Goal: Task Accomplishment & Management: Use online tool/utility

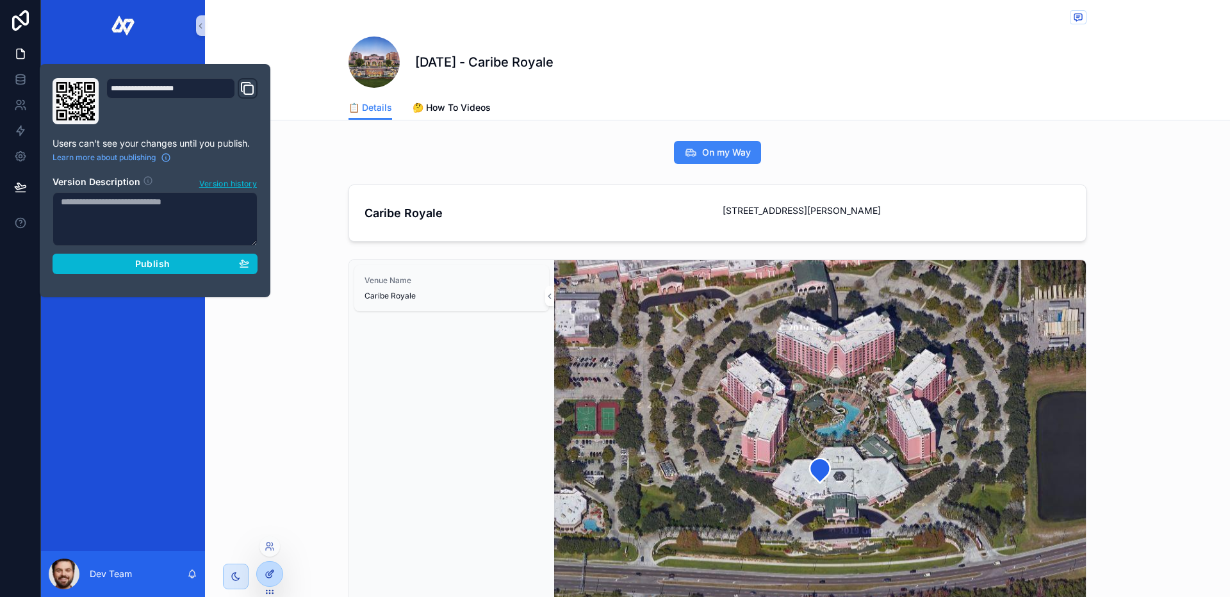
click at [272, 566] on div at bounding box center [270, 574] width 26 height 24
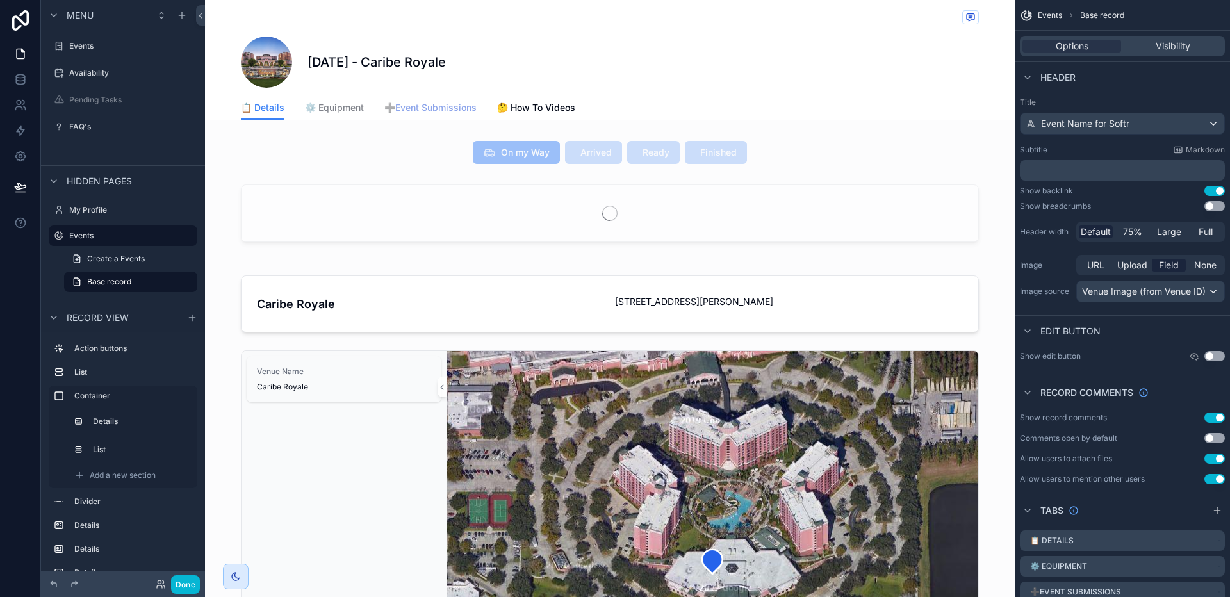
click at [402, 111] on span "➕Event Submissions" at bounding box center [430, 107] width 92 height 13
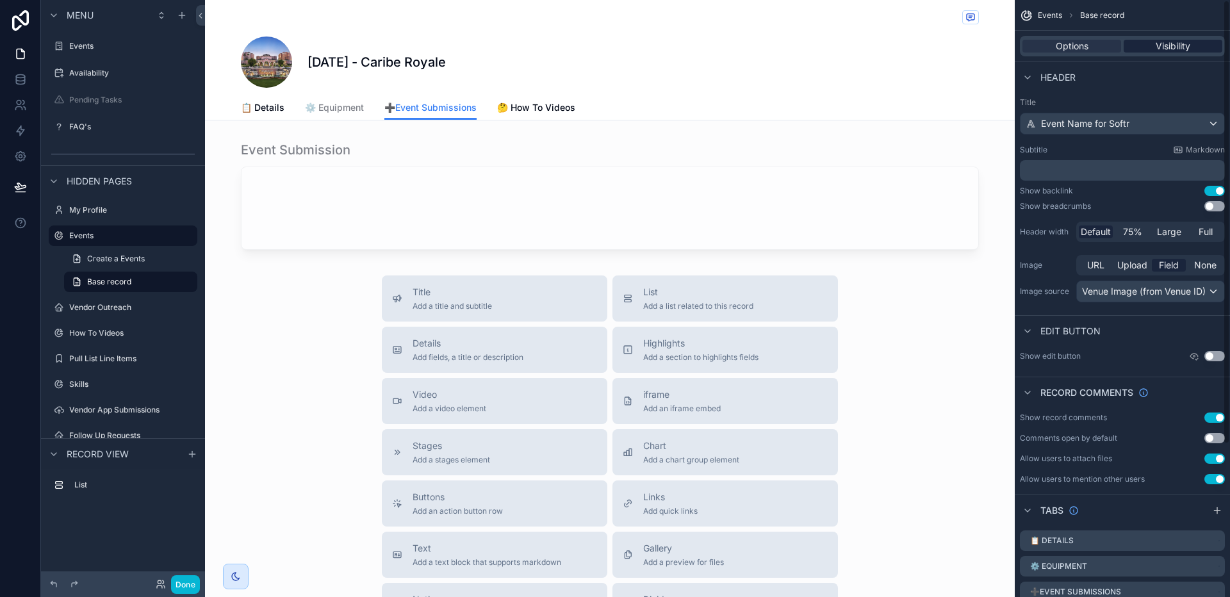
click at [1175, 42] on span "Visibility" at bounding box center [1173, 46] width 35 height 13
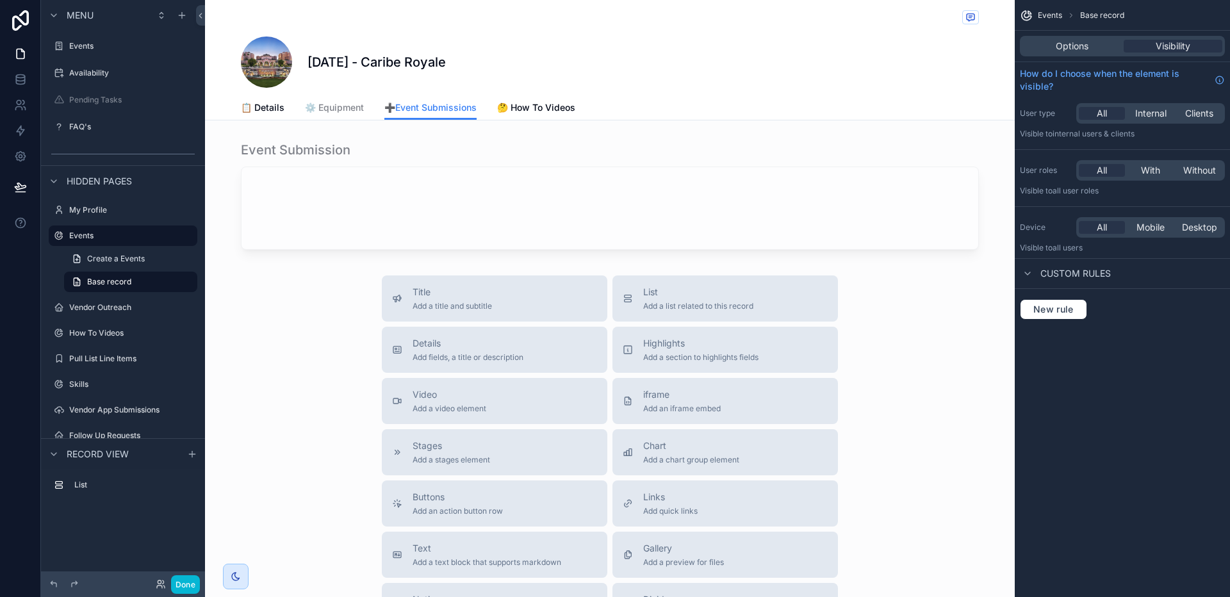
click at [446, 62] on h1 "[DATE] - Caribe Royale" at bounding box center [376, 62] width 138 height 18
click at [530, 56] on div "[DATE] - Caribe Royale" at bounding box center [610, 62] width 738 height 51
click at [1061, 43] on span "Options" at bounding box center [1072, 46] width 33 height 13
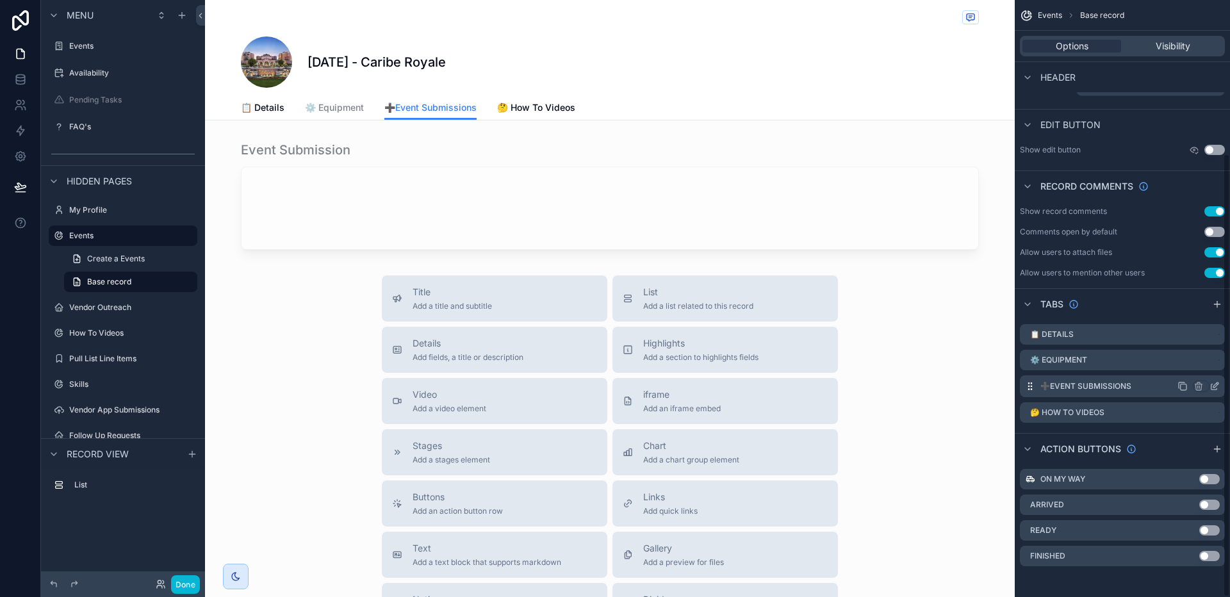
click at [1216, 387] on icon "scrollable content" at bounding box center [1214, 386] width 10 height 10
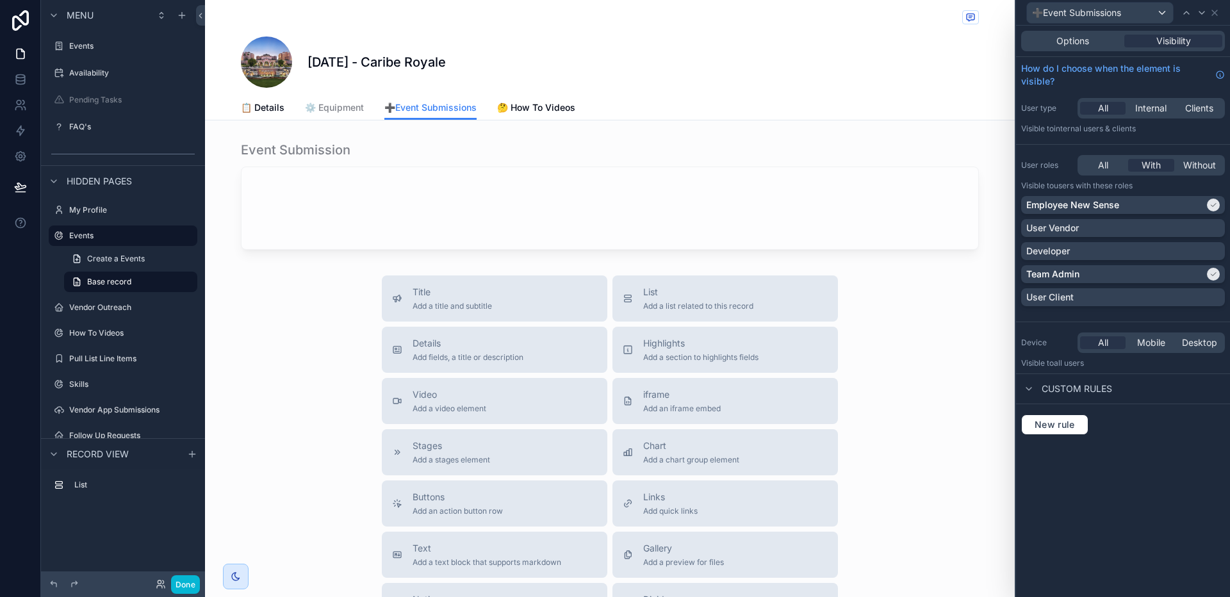
scroll to position [205, 0]
click at [1183, 245] on div "Developer" at bounding box center [1122, 251] width 193 height 13
click at [186, 584] on button "Done" at bounding box center [185, 584] width 29 height 19
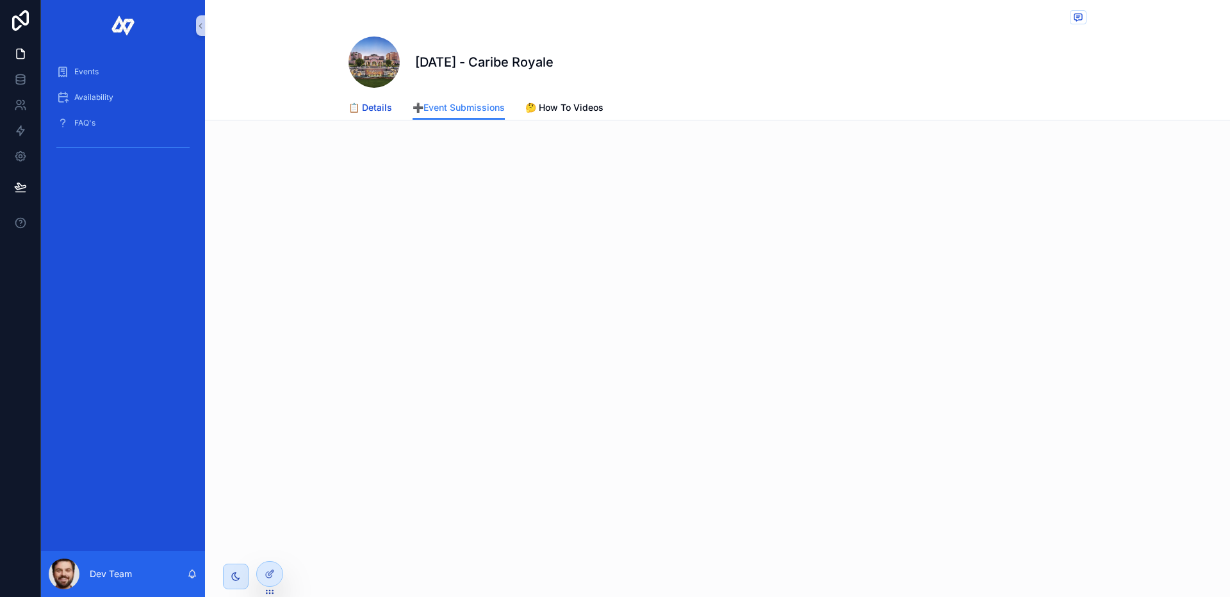
click at [374, 108] on span "📋 Details" at bounding box center [370, 107] width 44 height 13
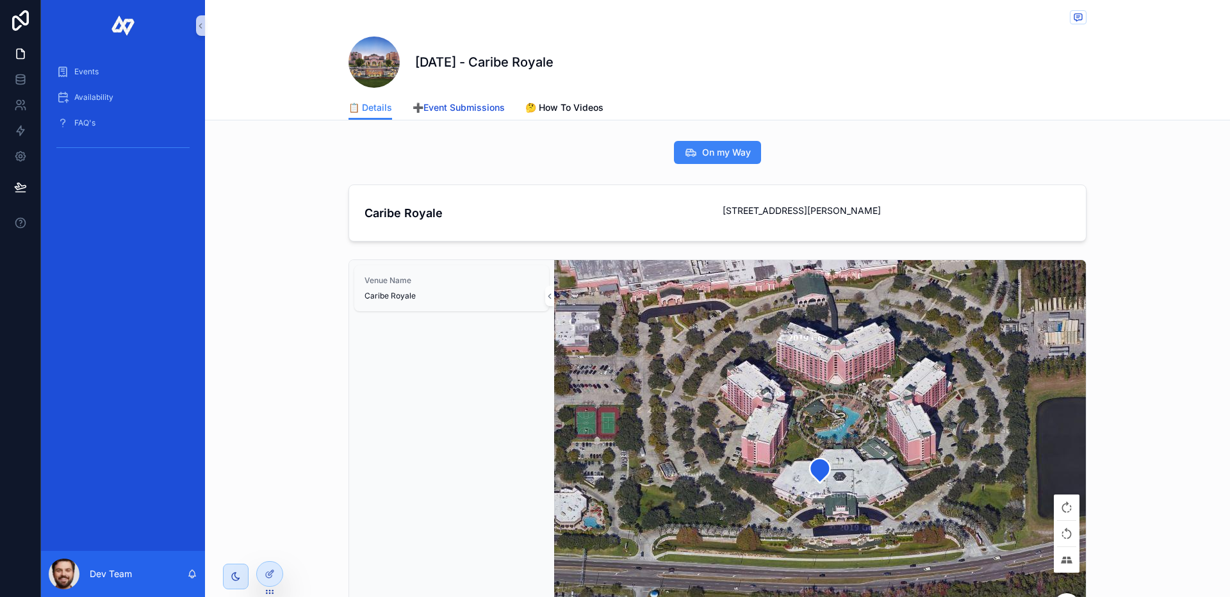
click at [454, 113] on span "➕Event Submissions" at bounding box center [459, 107] width 92 height 13
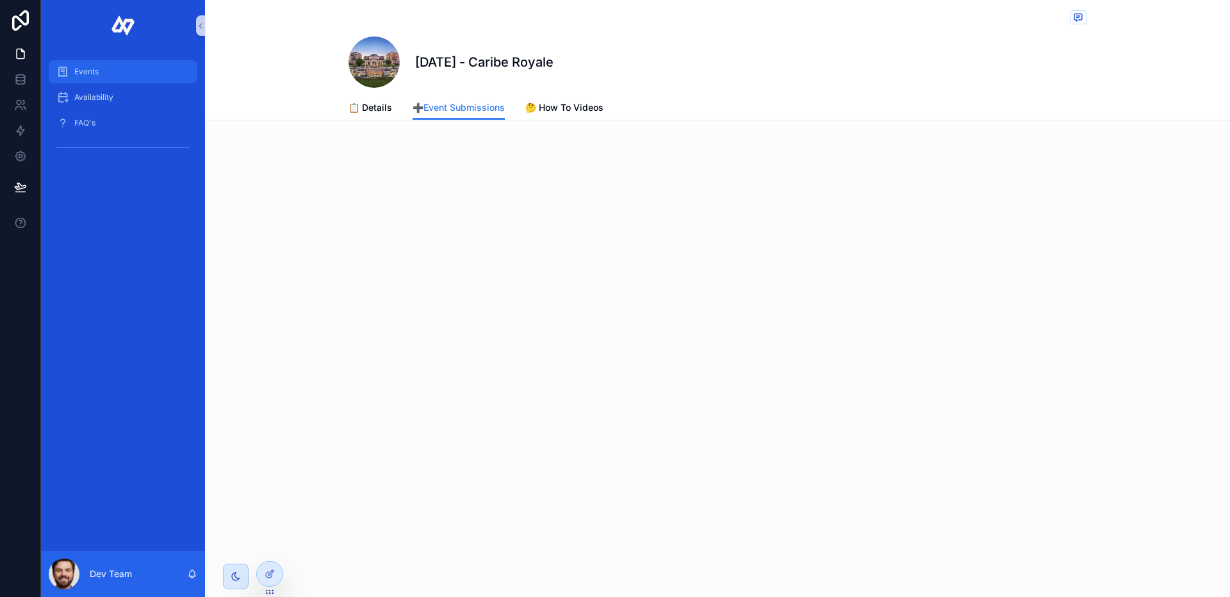
click at [86, 70] on span "Events" at bounding box center [86, 72] width 24 height 10
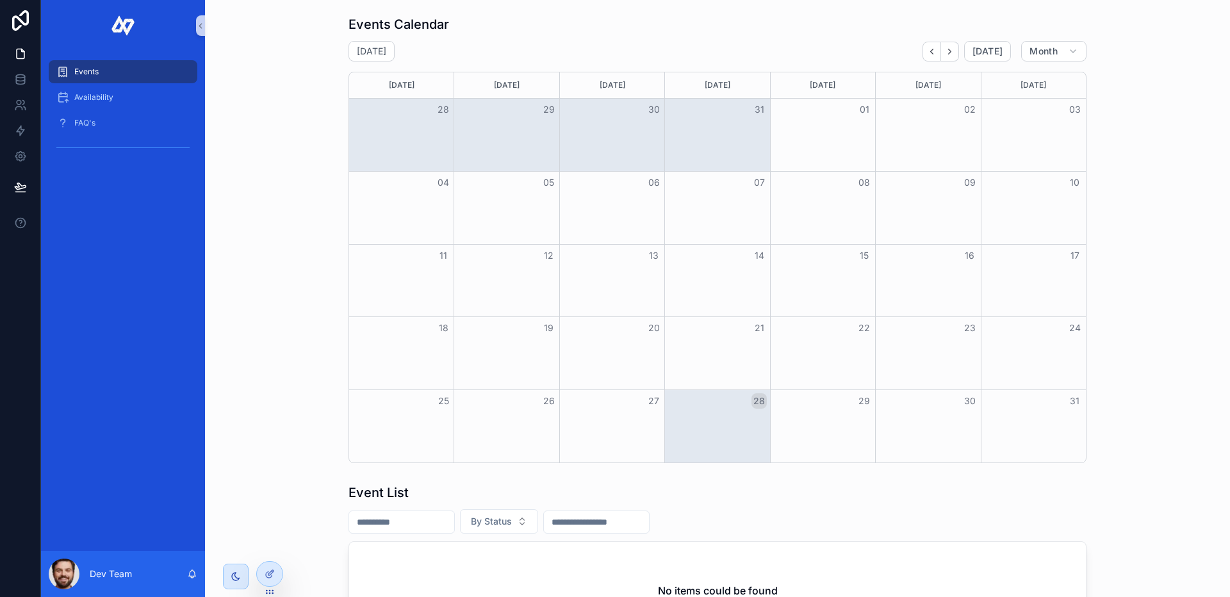
drag, startPoint x: 272, startPoint y: 549, endPoint x: 281, endPoint y: 552, distance: 9.5
click at [0, 0] on icon at bounding box center [0, 0] width 0 height 0
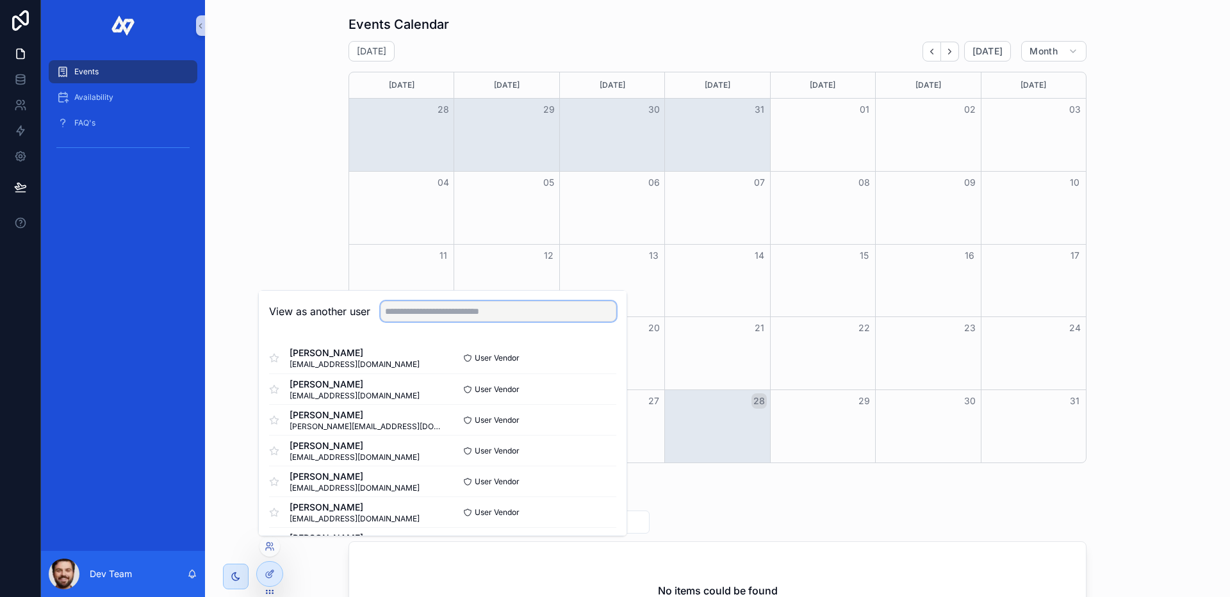
click at [405, 318] on input "text" at bounding box center [499, 311] width 236 height 20
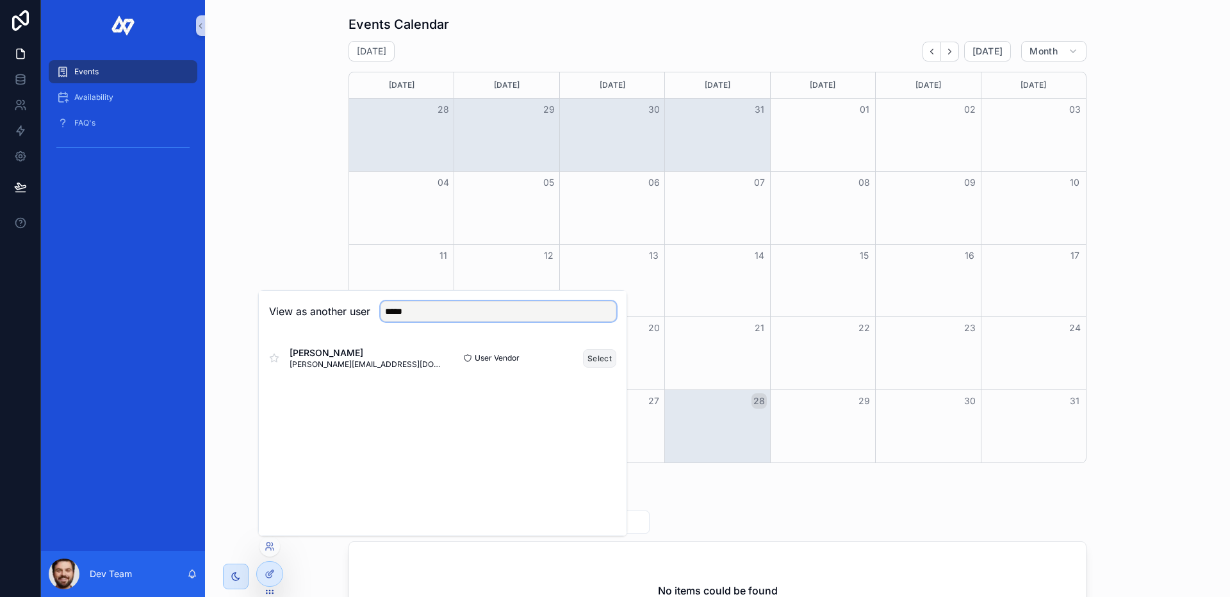
type input "*****"
click at [598, 359] on button "Select" at bounding box center [599, 358] width 33 height 19
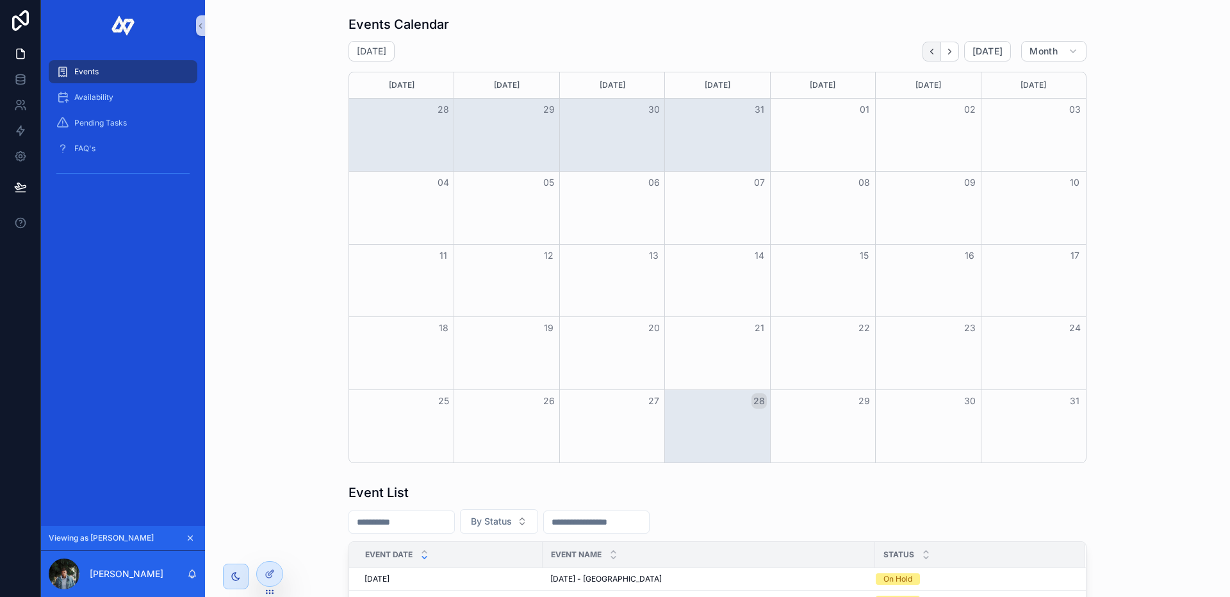
click at [932, 47] on icon "Back" at bounding box center [932, 52] width 10 height 10
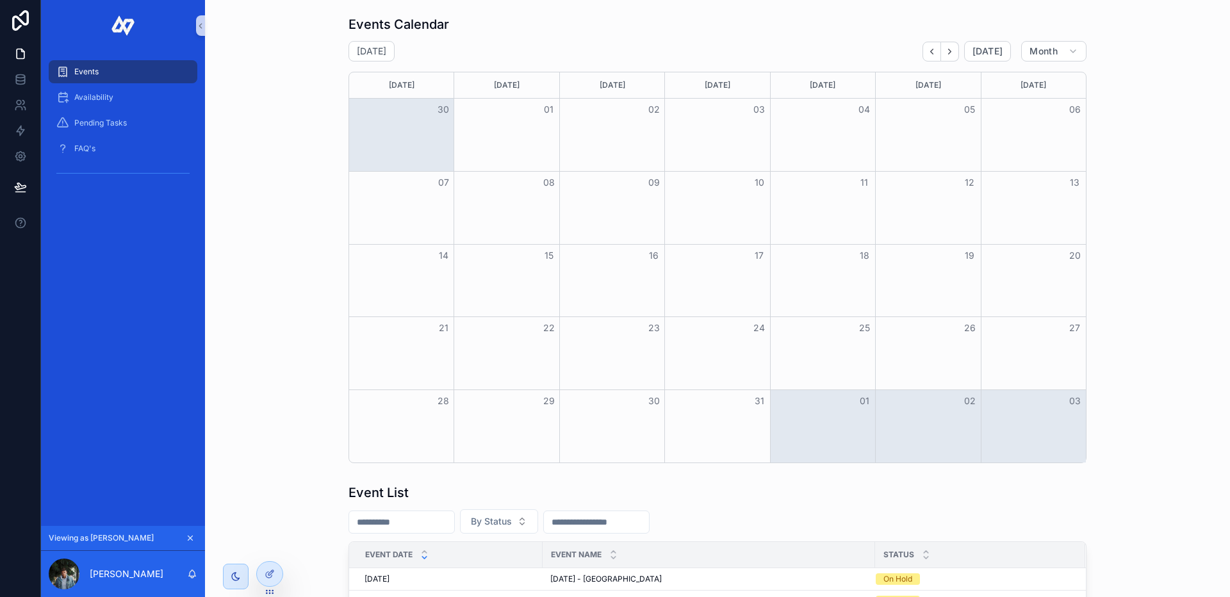
click at [947, 51] on icon "Next" at bounding box center [950, 52] width 10 height 10
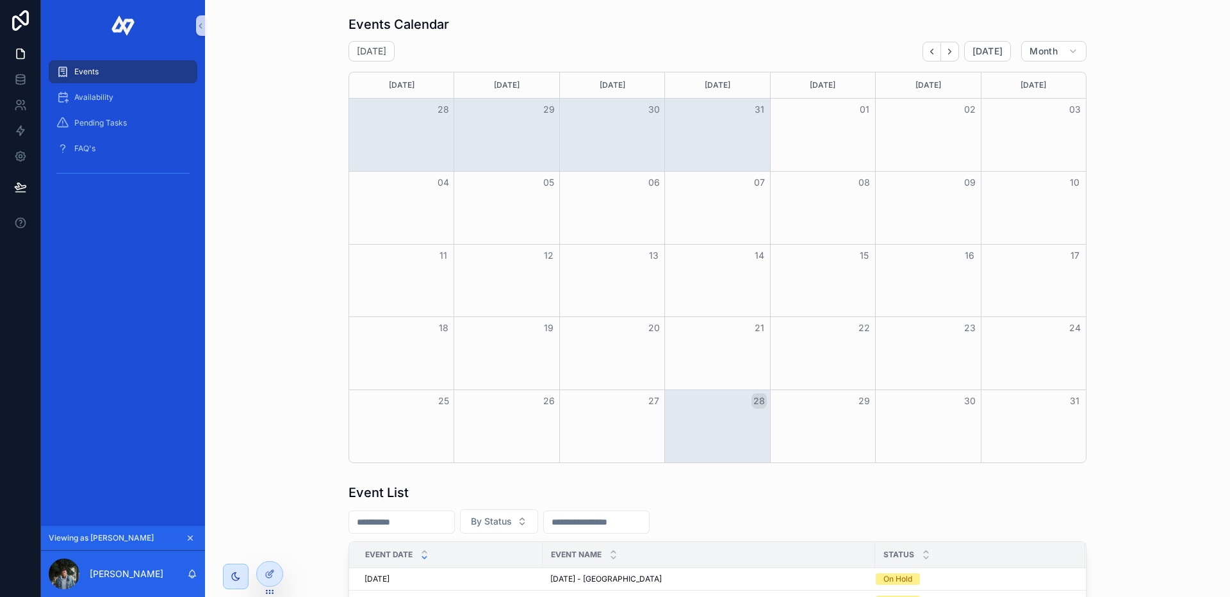
click at [947, 51] on icon "Next" at bounding box center [950, 52] width 10 height 10
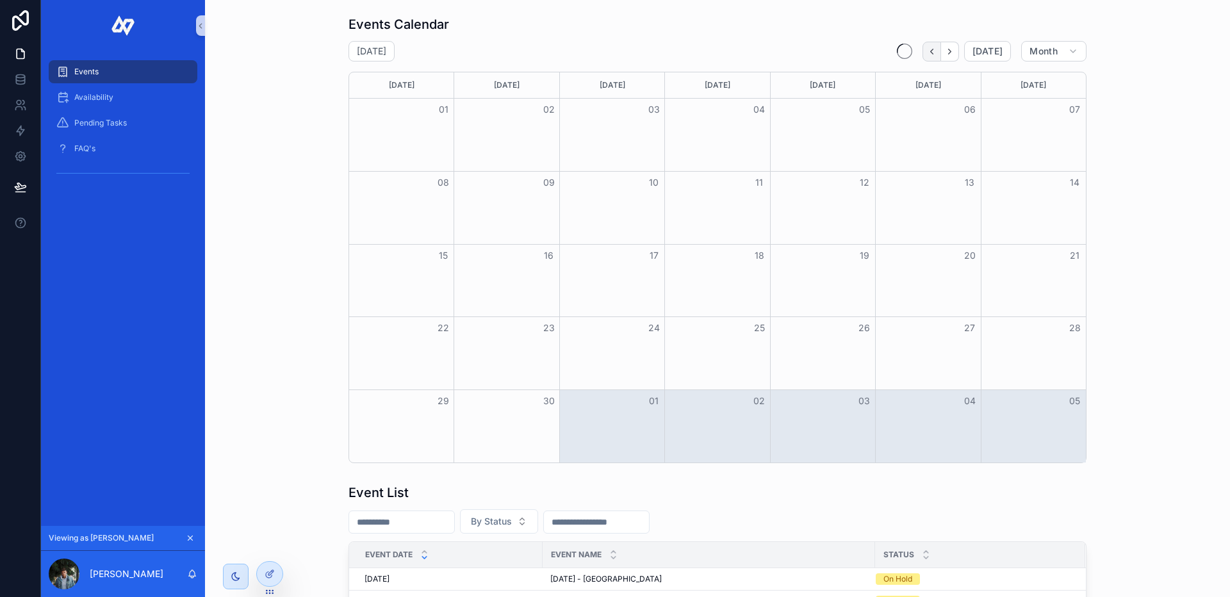
click at [927, 54] on icon "Back" at bounding box center [932, 52] width 10 height 10
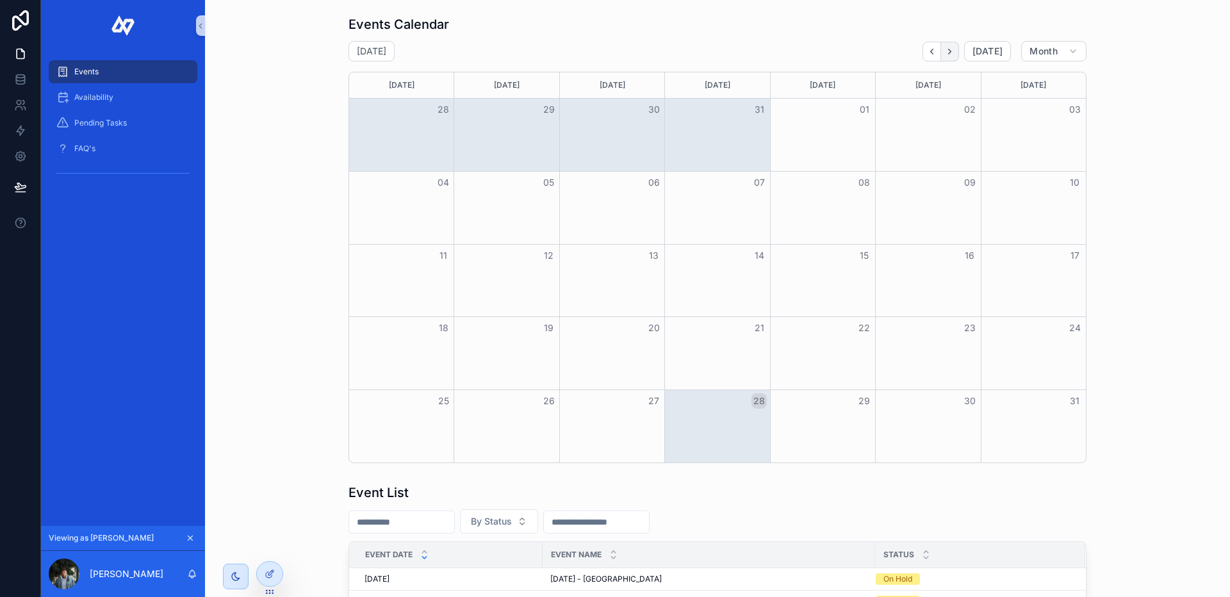
click at [951, 54] on icon "Next" at bounding box center [950, 52] width 10 height 10
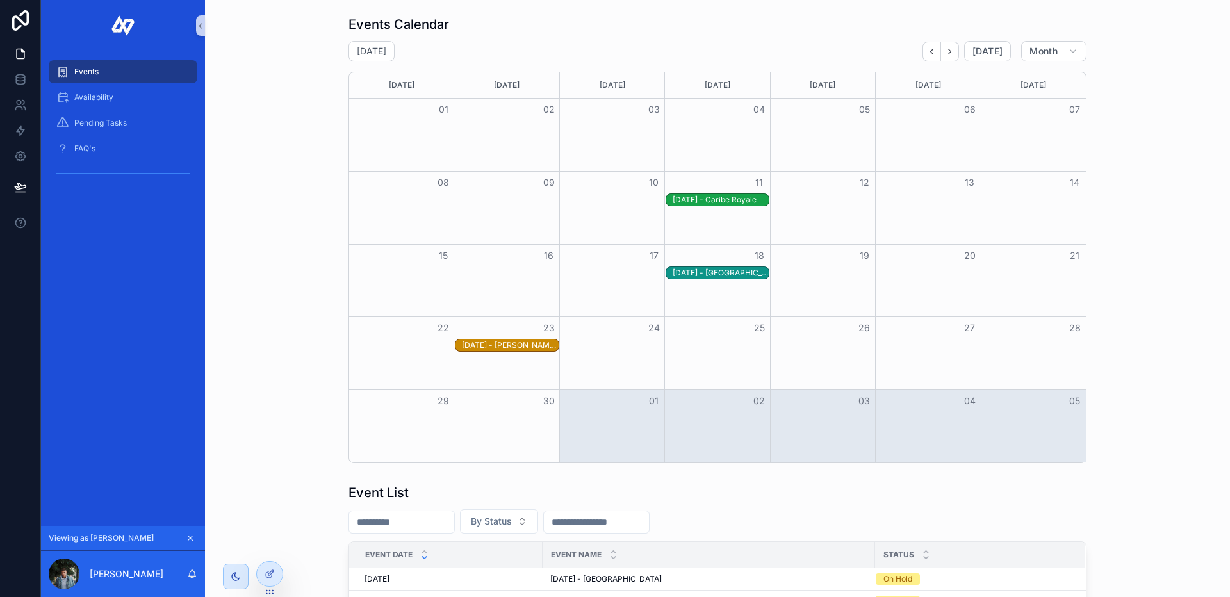
click at [714, 200] on div "[DATE] - Caribe Royale" at bounding box center [721, 200] width 96 height 10
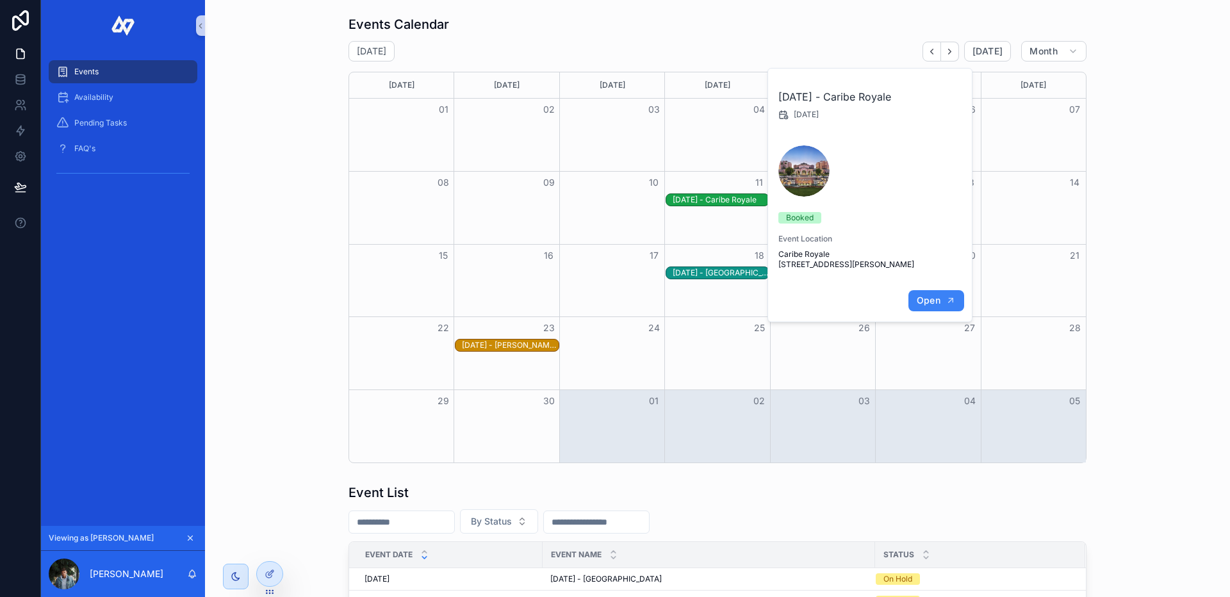
click at [922, 306] on span "Open" at bounding box center [929, 301] width 24 height 12
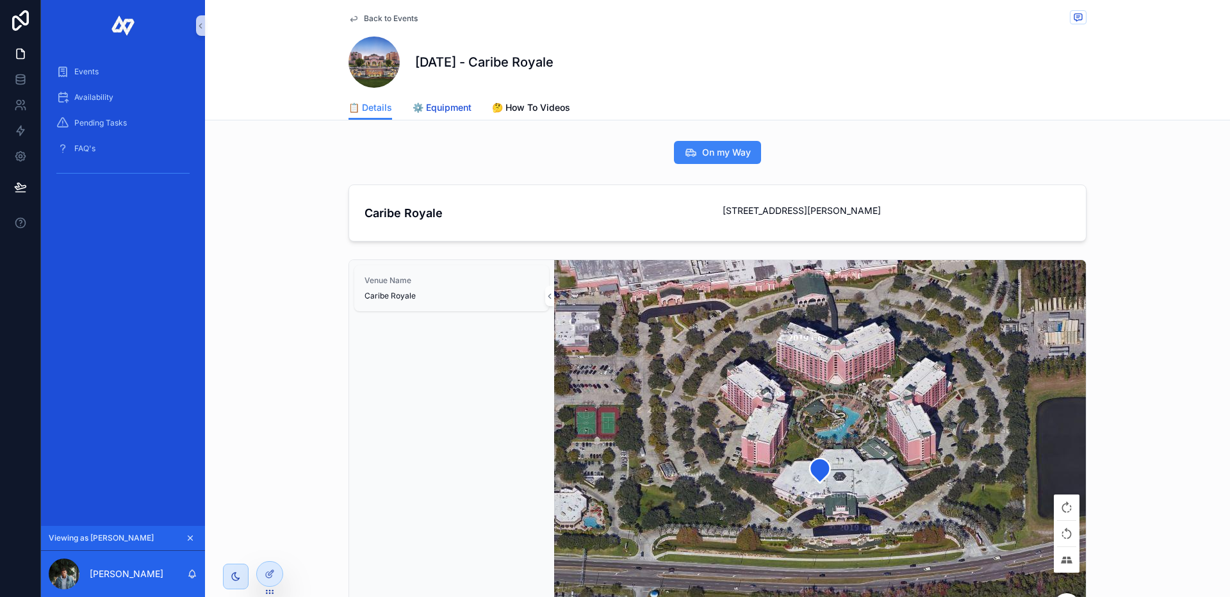
click at [445, 108] on span "⚙️ Equipment" at bounding box center [442, 107] width 59 height 13
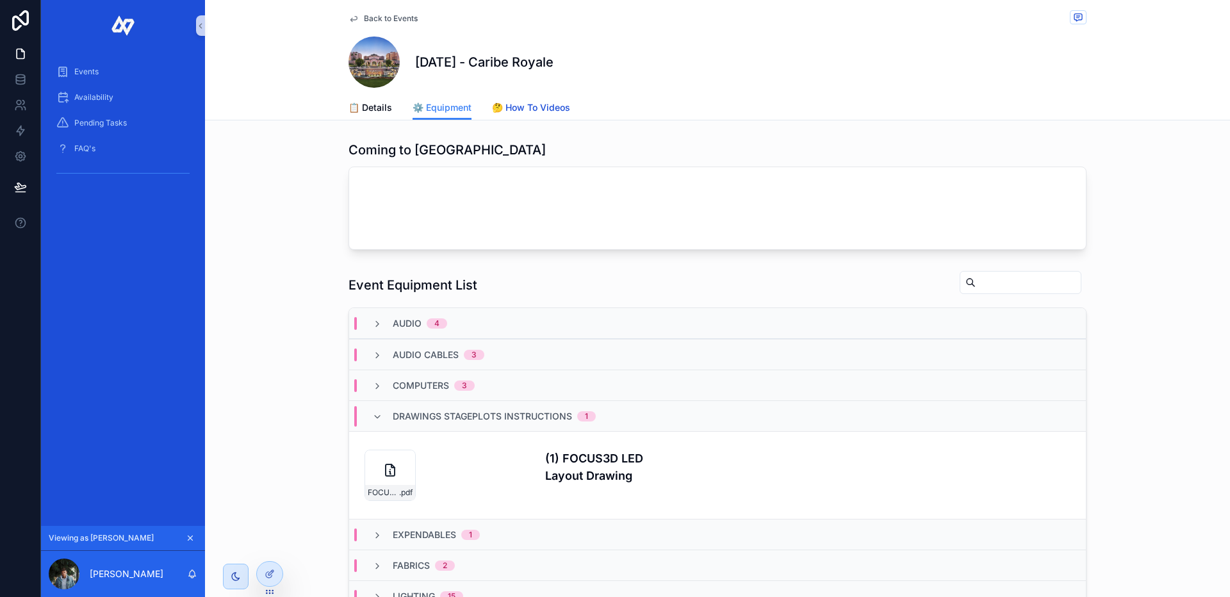
click at [527, 111] on span "🤔 How To Videos" at bounding box center [531, 107] width 78 height 13
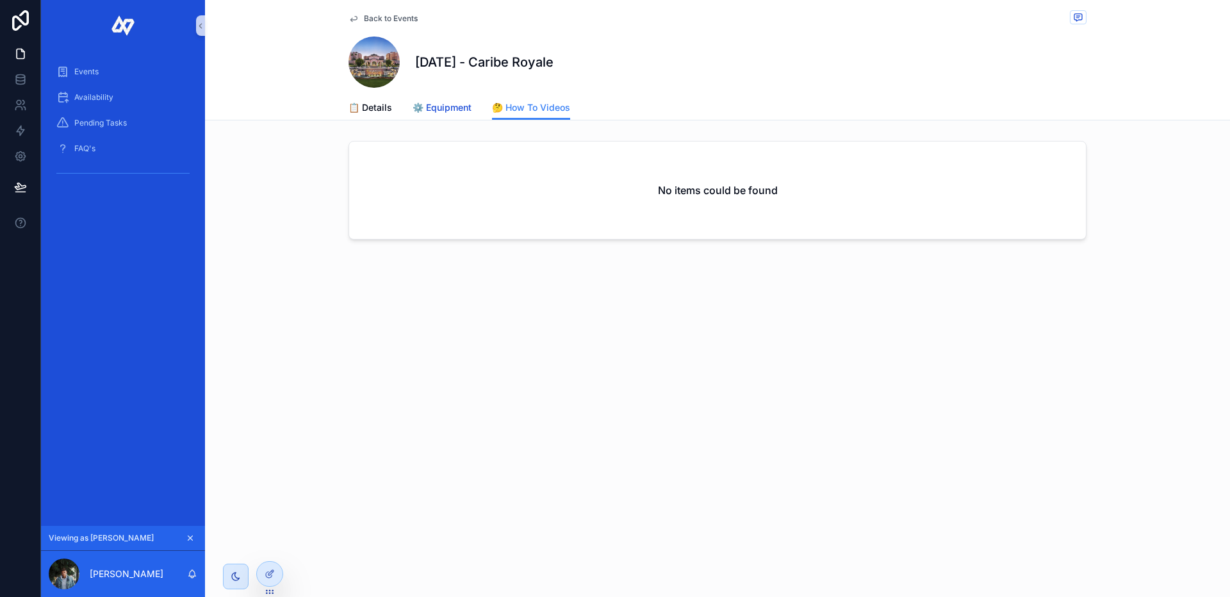
click at [431, 113] on span "⚙️ Equipment" at bounding box center [442, 107] width 59 height 13
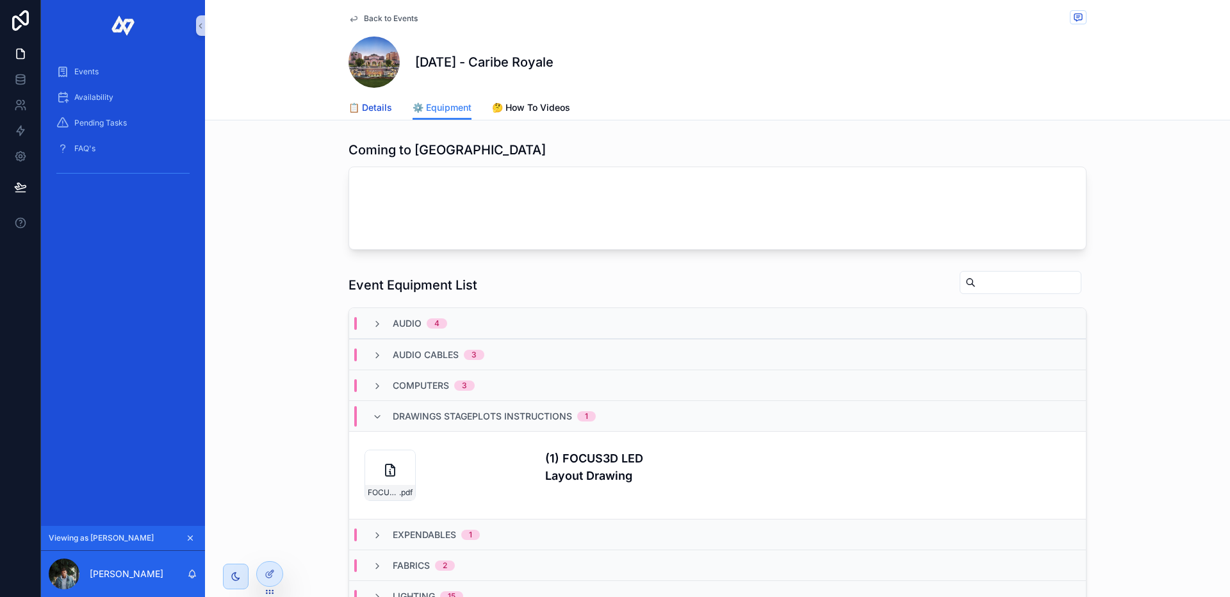
click at [368, 112] on span "📋 Details" at bounding box center [370, 107] width 44 height 13
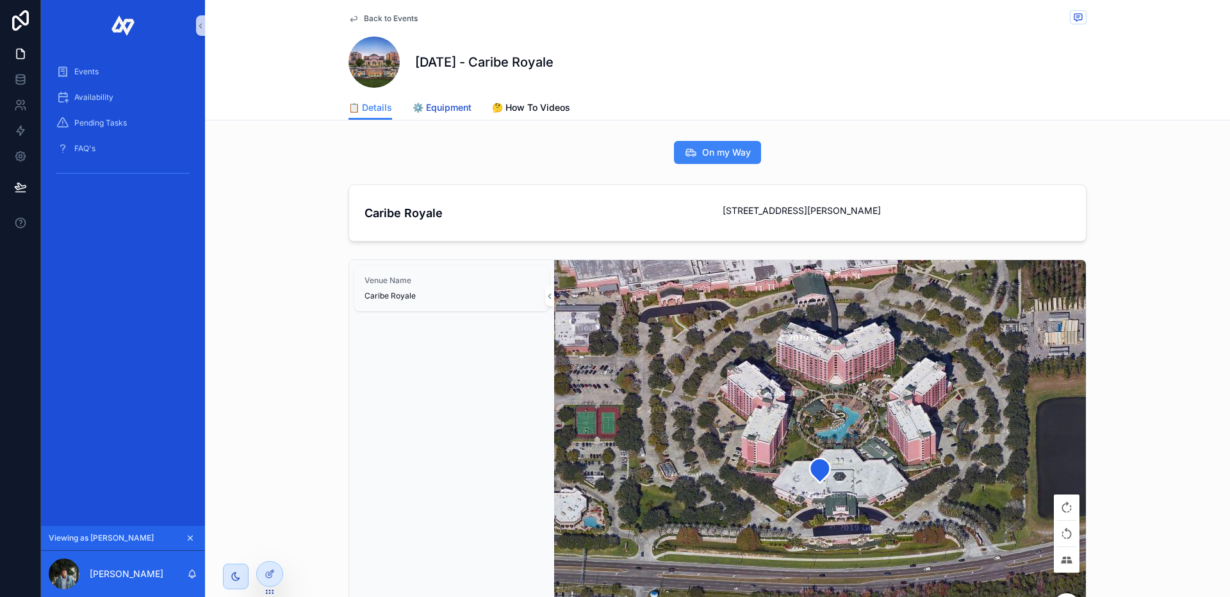
click at [452, 106] on span "⚙️ Equipment" at bounding box center [442, 107] width 59 height 13
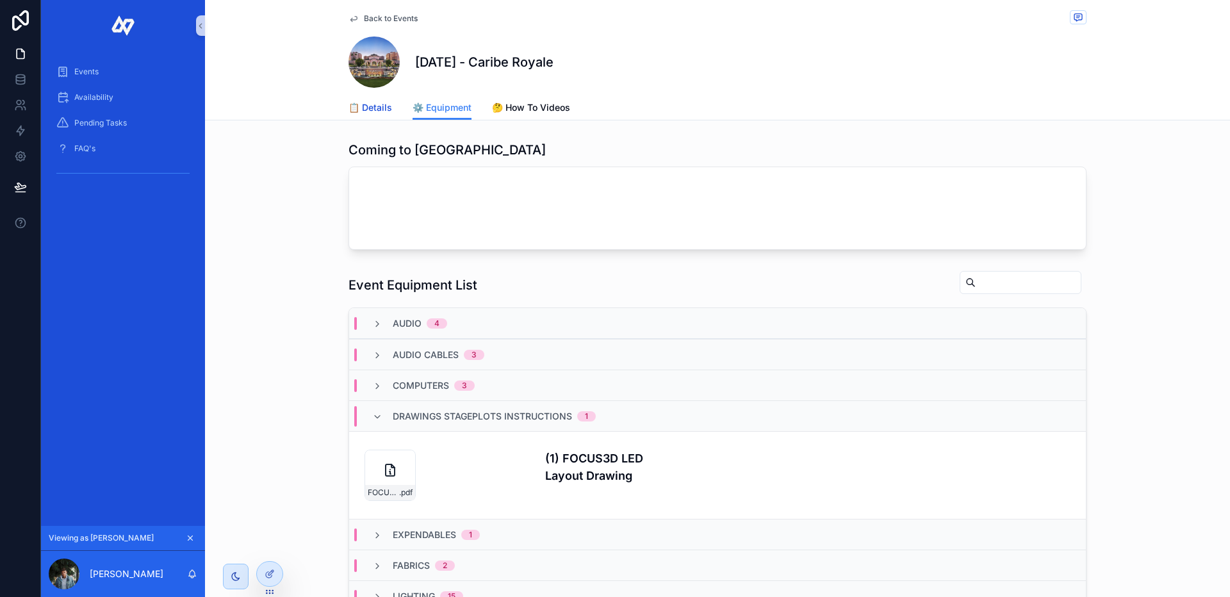
click at [373, 105] on span "📋 Details" at bounding box center [370, 107] width 44 height 13
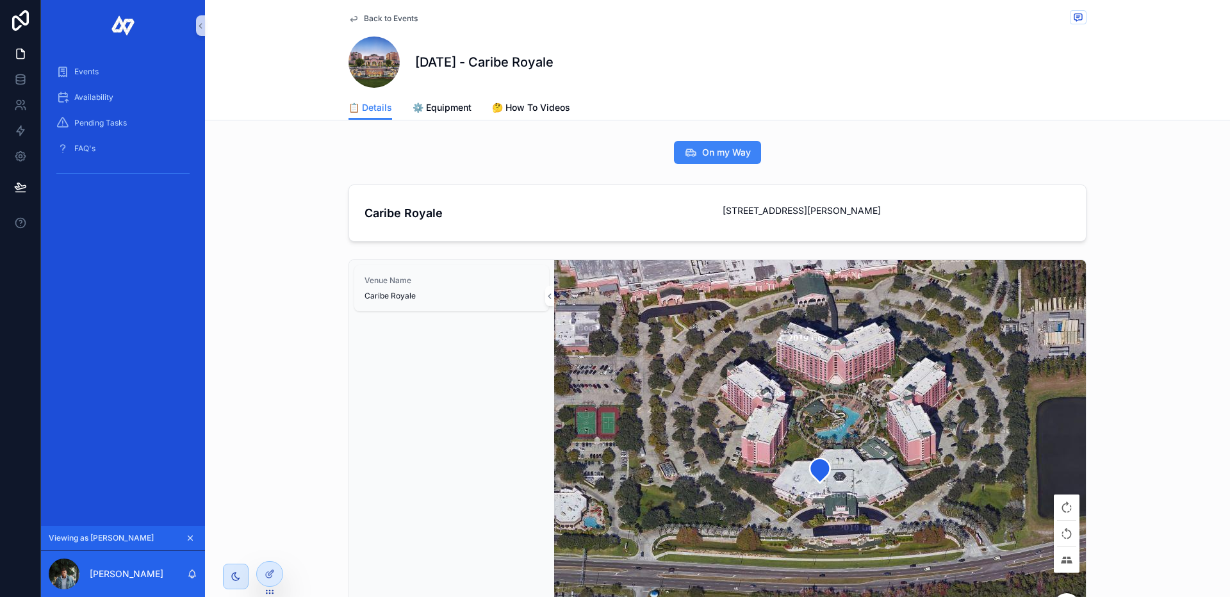
drag, startPoint x: 261, startPoint y: 576, endPoint x: 271, endPoint y: 555, distance: 23.2
click at [263, 577] on div at bounding box center [270, 574] width 26 height 24
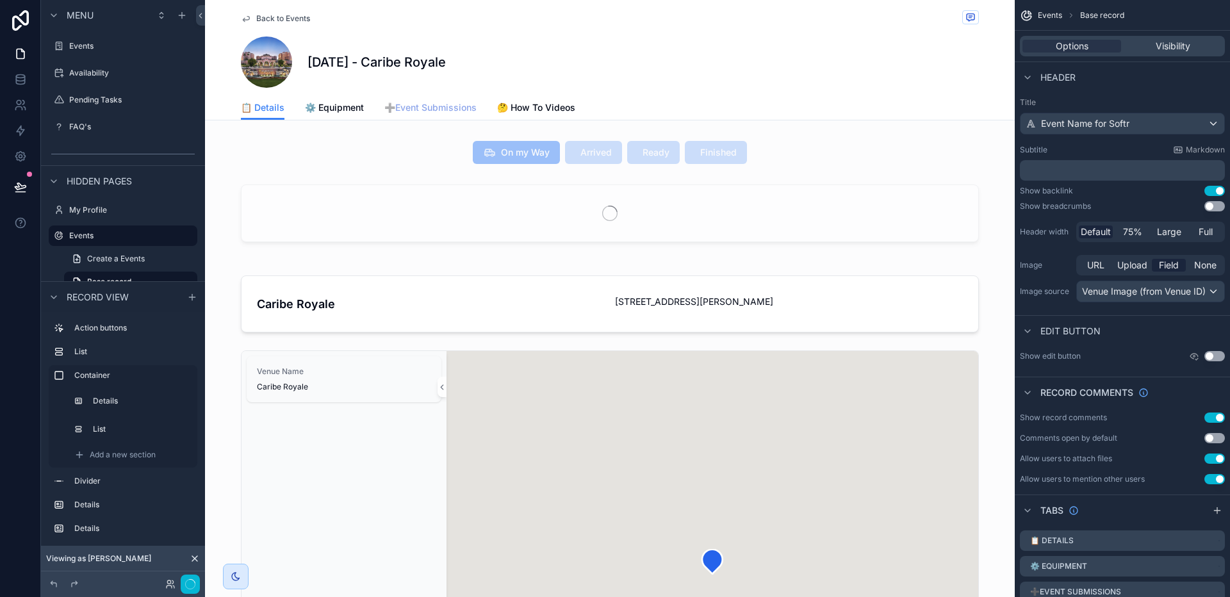
click at [446, 110] on span "➕Event Submissions" at bounding box center [430, 107] width 92 height 13
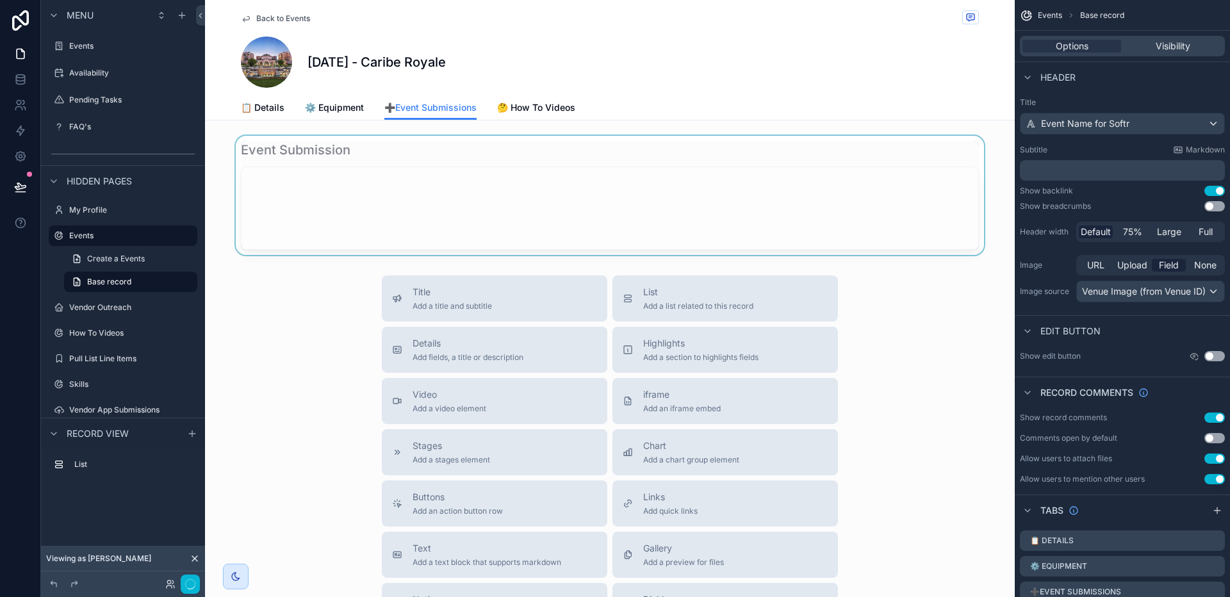
click at [670, 147] on div "scrollable content" at bounding box center [610, 195] width 810 height 119
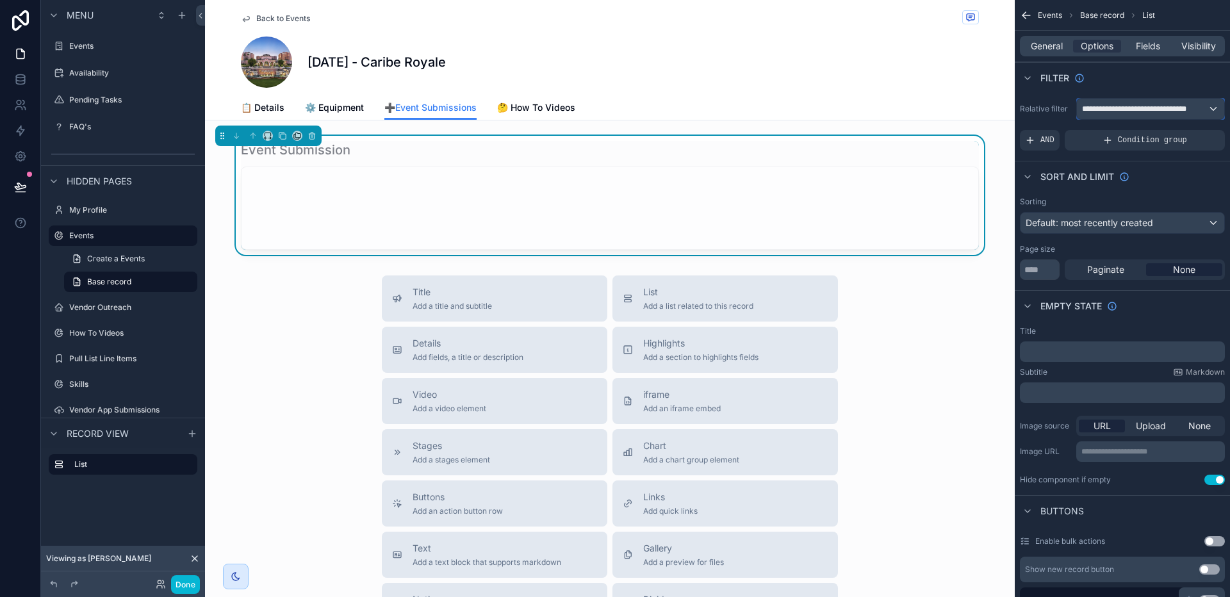
click at [1139, 111] on span "**********" at bounding box center [1145, 109] width 126 height 10
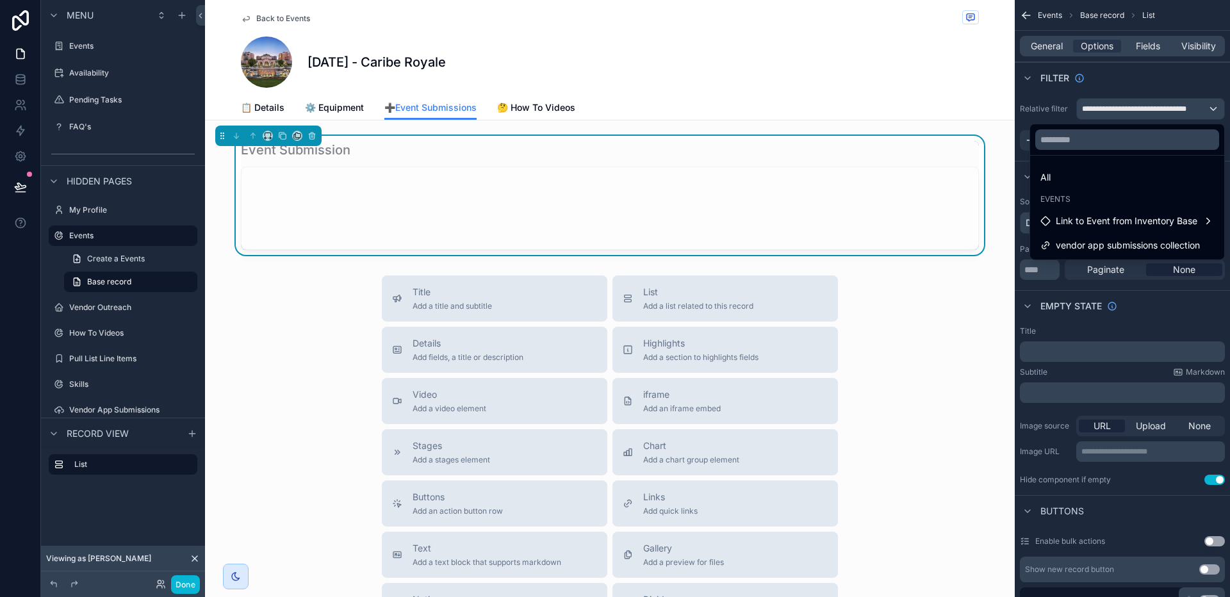
drag, startPoint x: 797, startPoint y: 70, endPoint x: 701, endPoint y: 61, distance: 95.9
click at [797, 70] on div "[DATE] - Caribe Royale" at bounding box center [610, 62] width 738 height 51
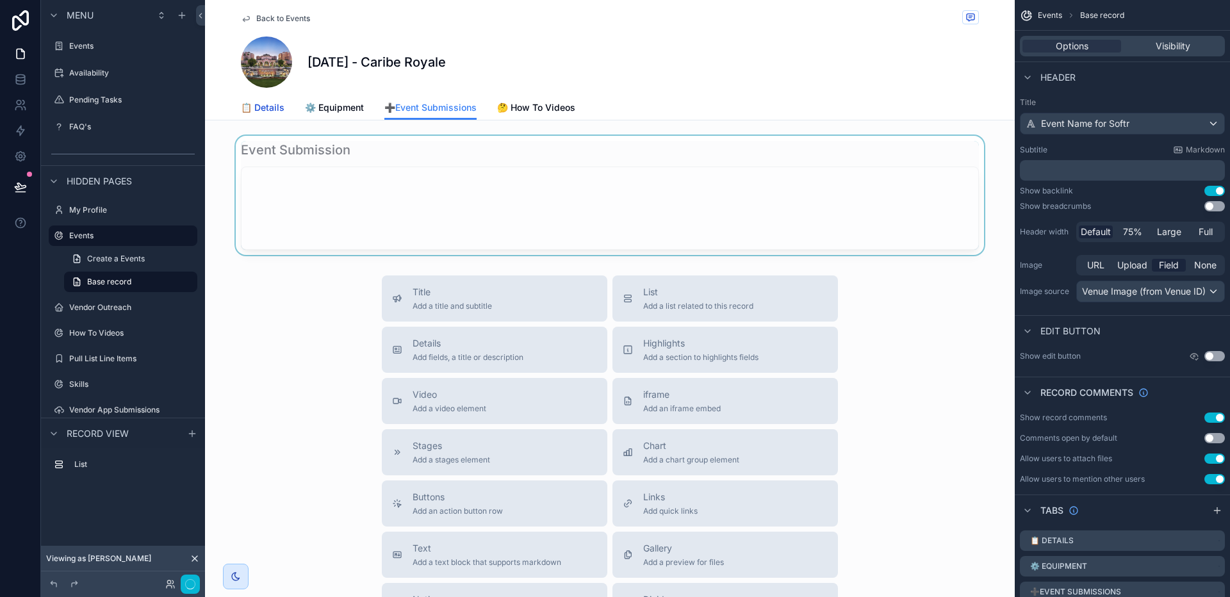
click at [271, 108] on span "📋 Details" at bounding box center [263, 107] width 44 height 13
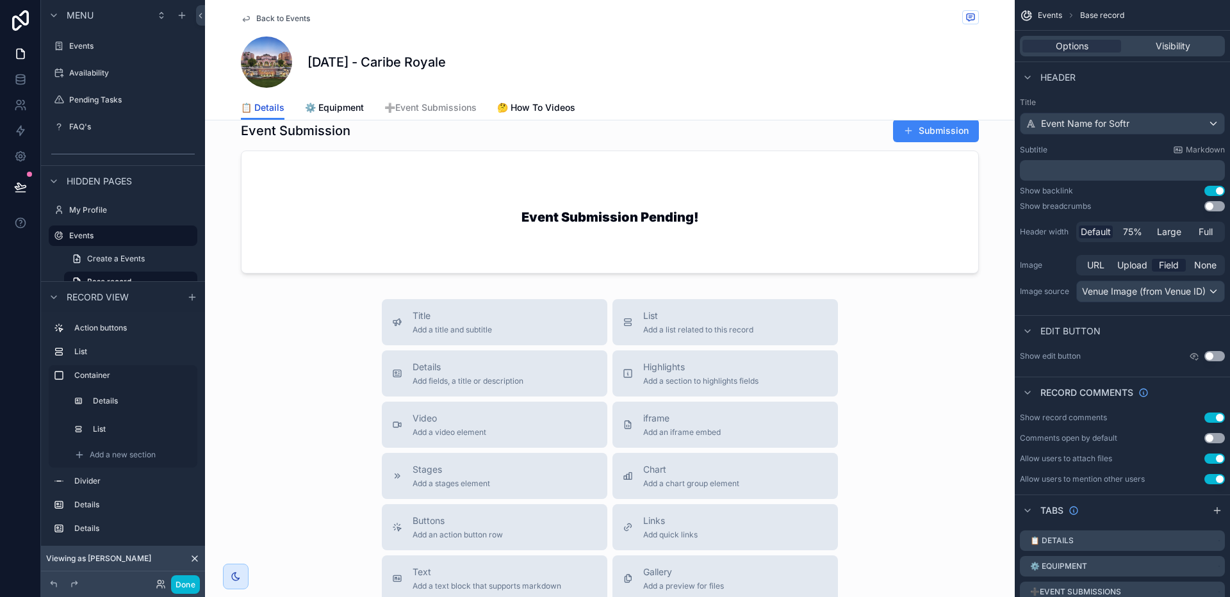
scroll to position [1462, 0]
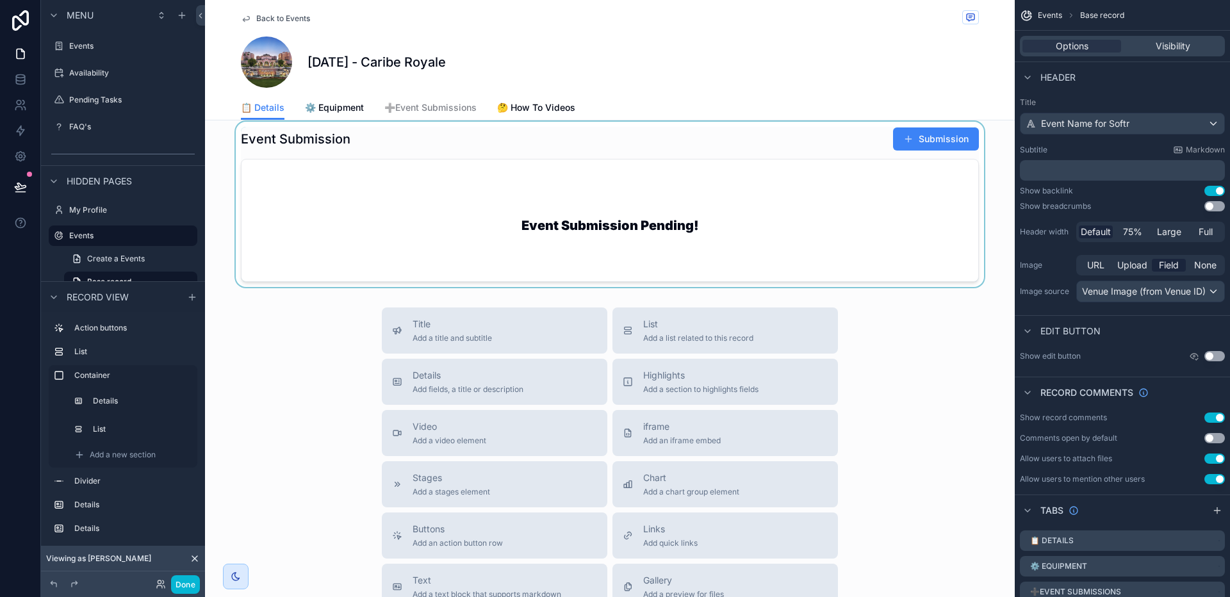
click at [496, 171] on div "scrollable content" at bounding box center [610, 204] width 810 height 165
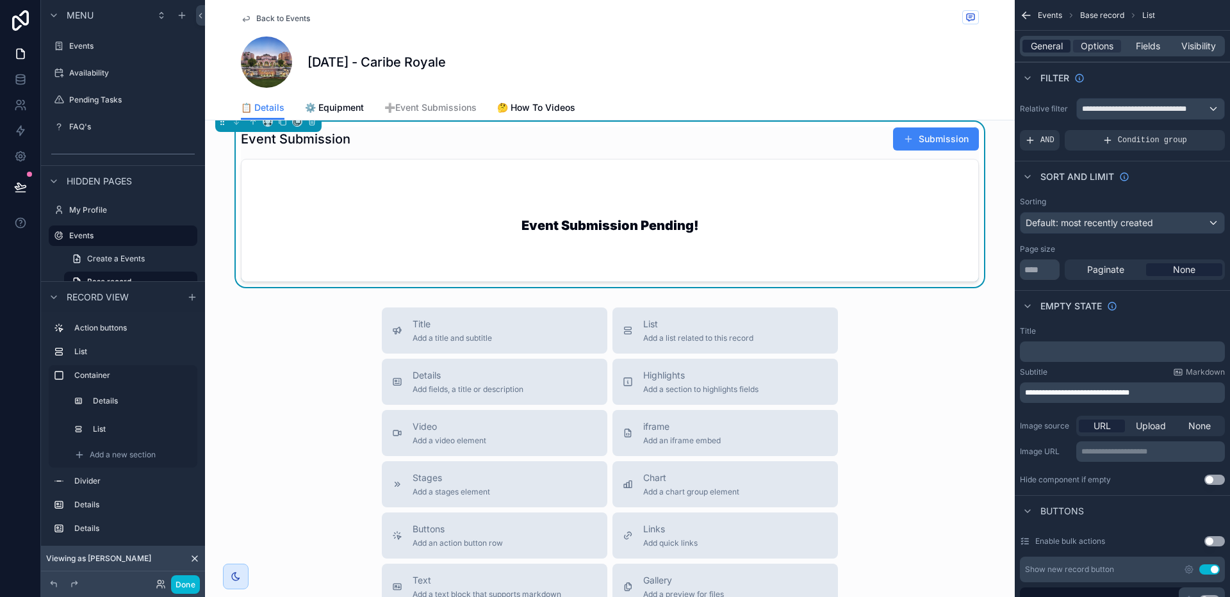
click at [1052, 48] on span "General" at bounding box center [1047, 46] width 32 height 13
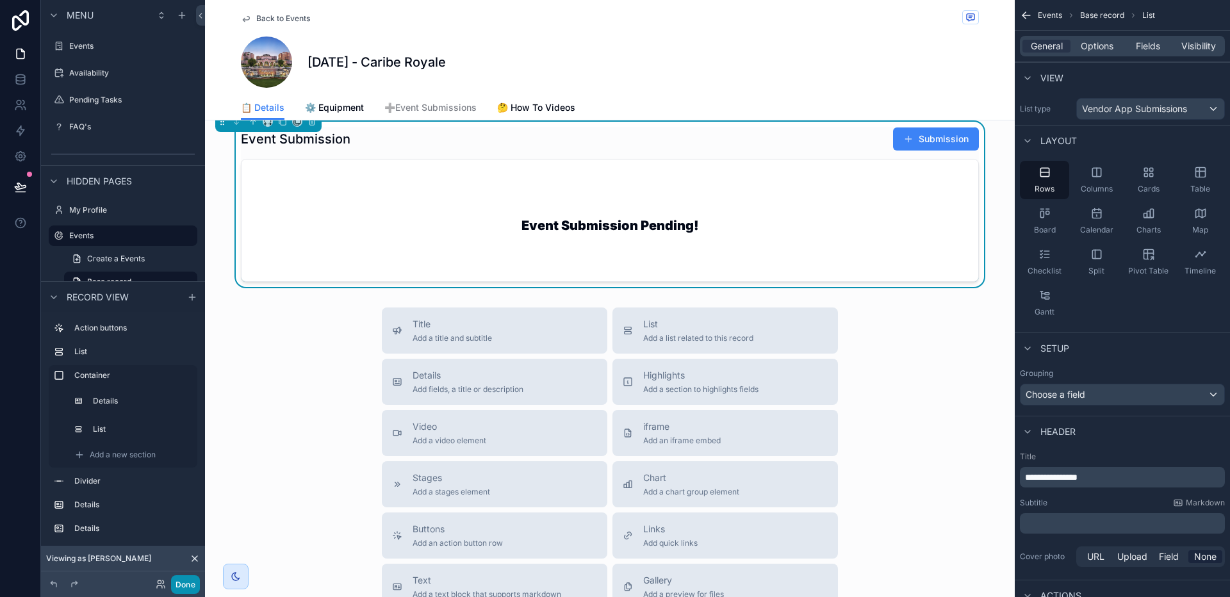
click at [183, 582] on button "Done" at bounding box center [185, 584] width 29 height 19
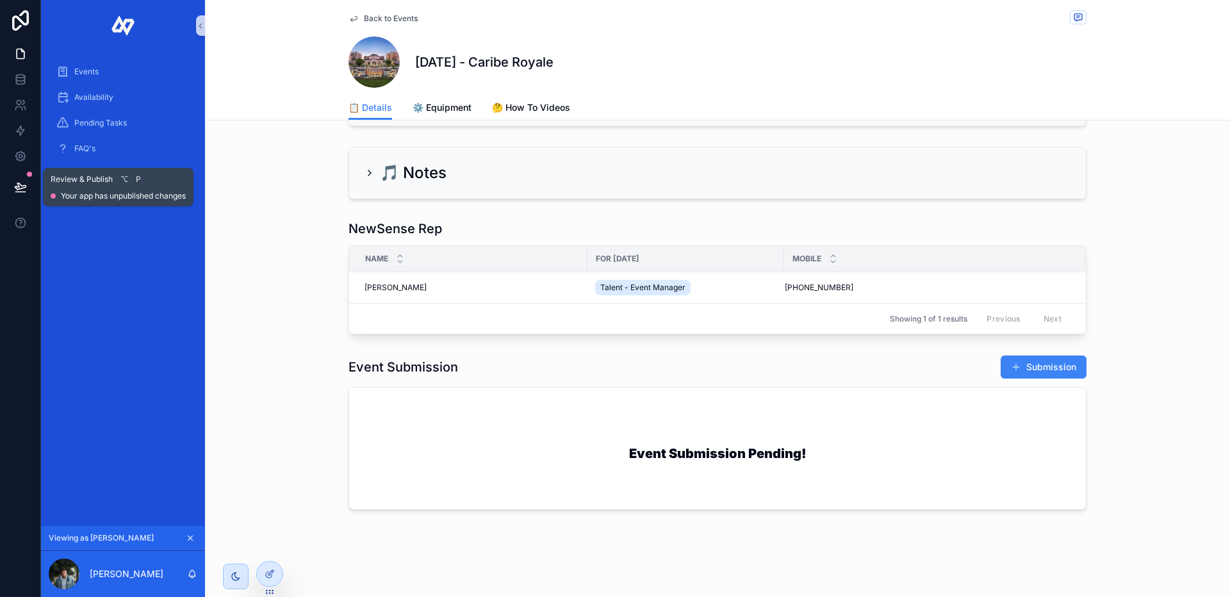
click at [8, 183] on button at bounding box center [20, 187] width 28 height 36
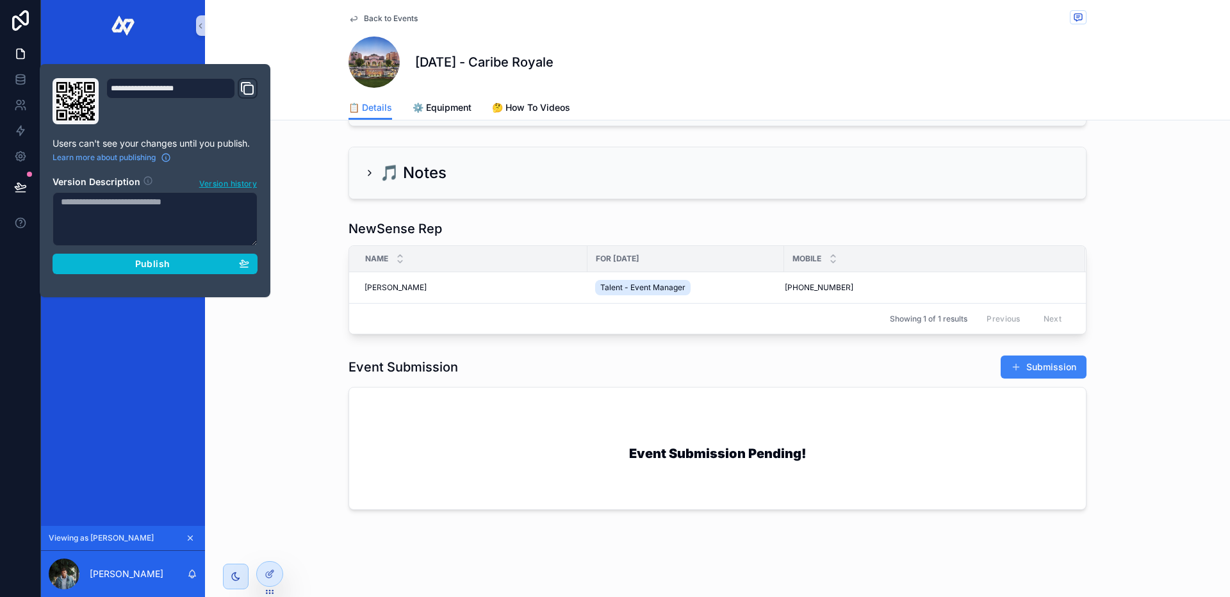
click at [225, 275] on div "**********" at bounding box center [154, 180] width 215 height 205
click at [227, 265] on div "Publish" at bounding box center [155, 264] width 188 height 12
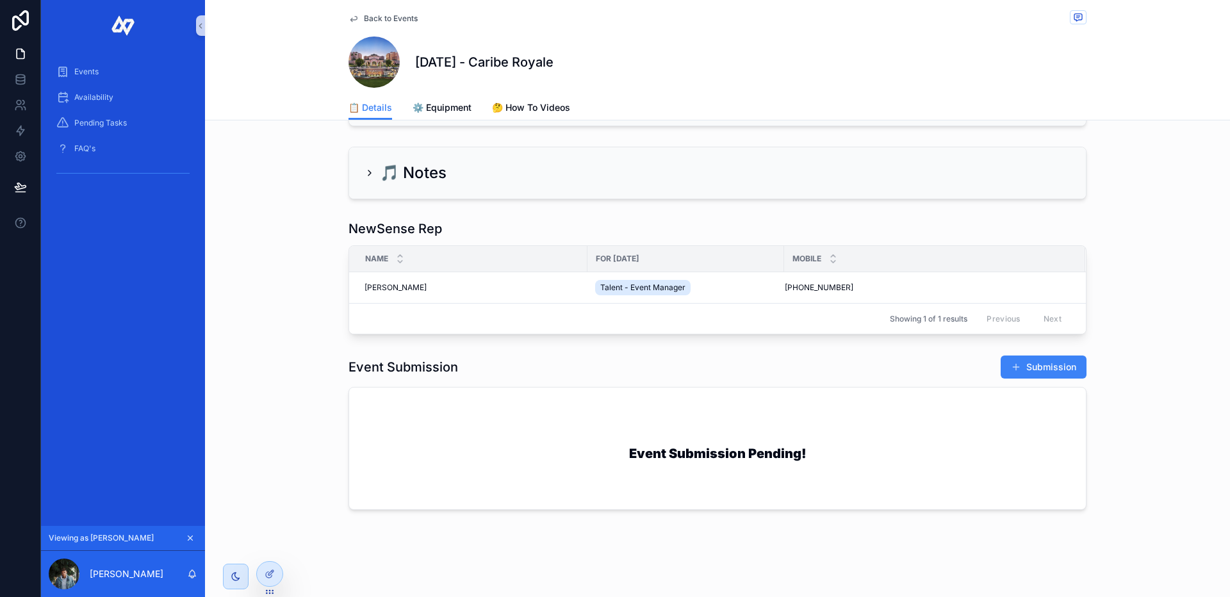
click at [290, 249] on div "NewSense Rep Name For [DATE] Mobile [PERSON_NAME] [PERSON_NAME] Talent - Event …" at bounding box center [717, 277] width 1025 height 125
click at [110, 75] on div "Events" at bounding box center [122, 71] width 133 height 20
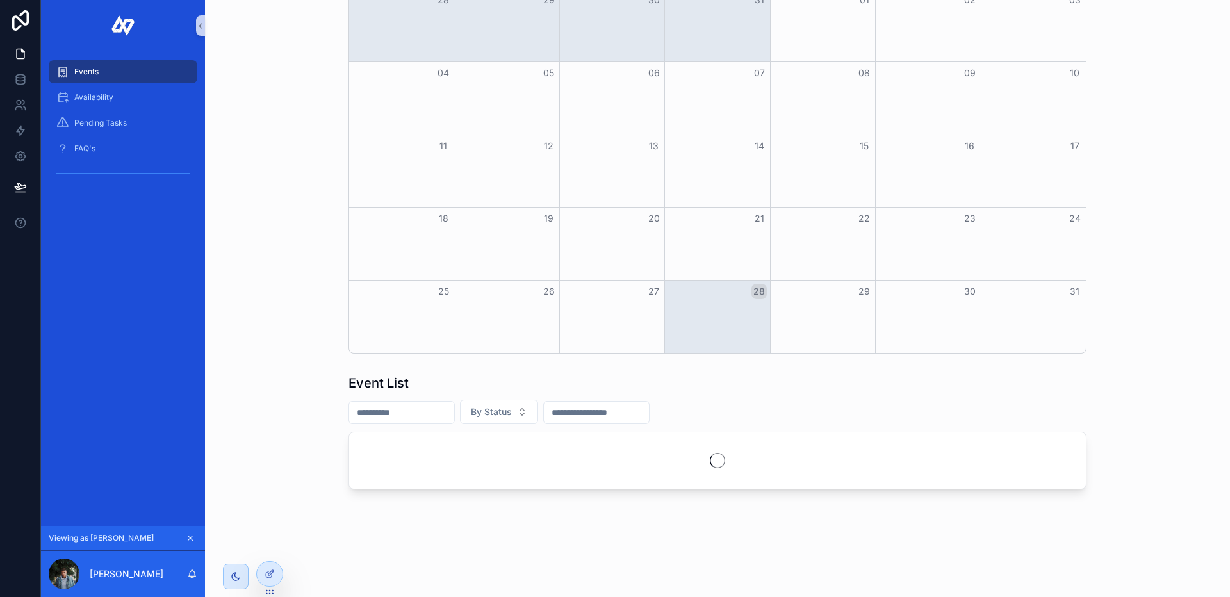
scroll to position [501, 0]
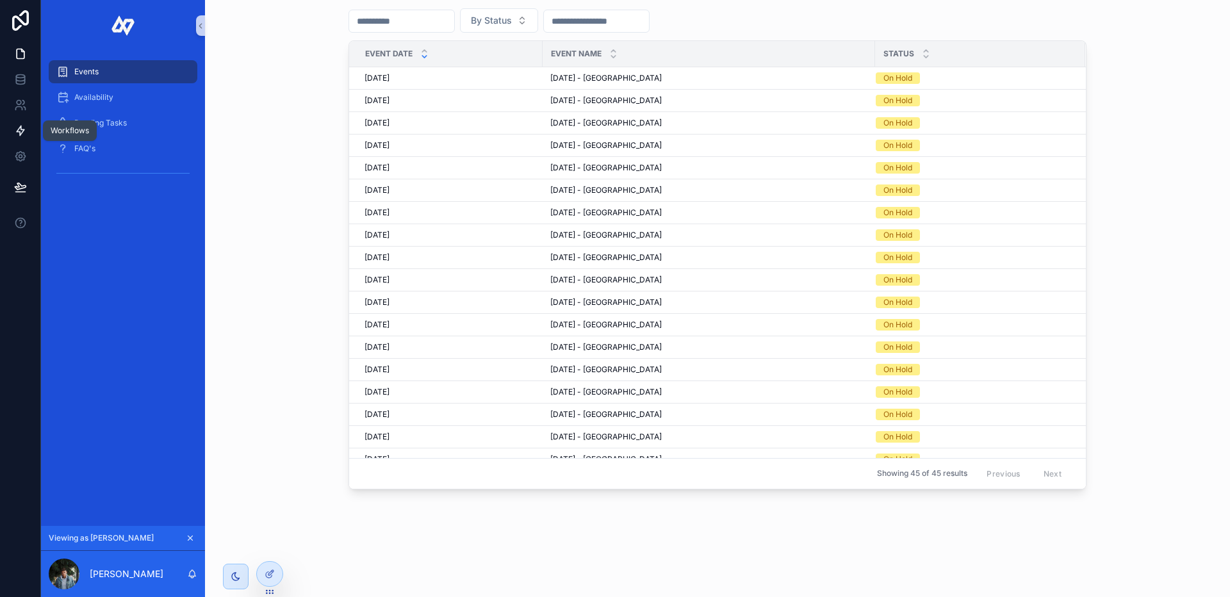
click at [26, 128] on icon at bounding box center [20, 130] width 13 height 13
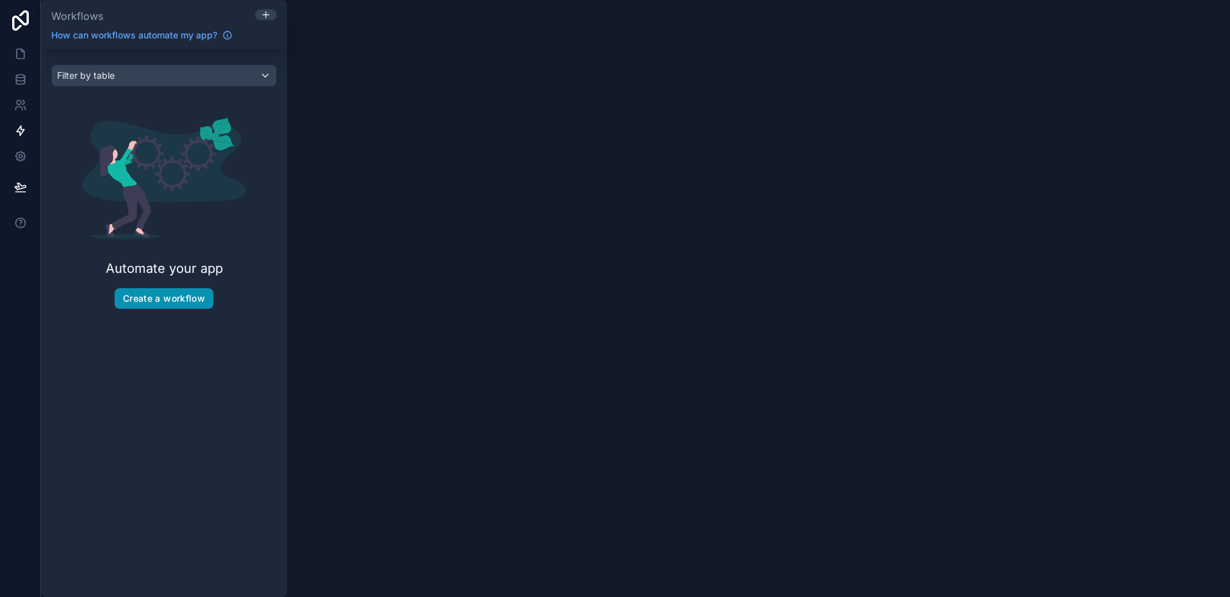
click at [174, 308] on button "Create a workflow" at bounding box center [164, 298] width 99 height 20
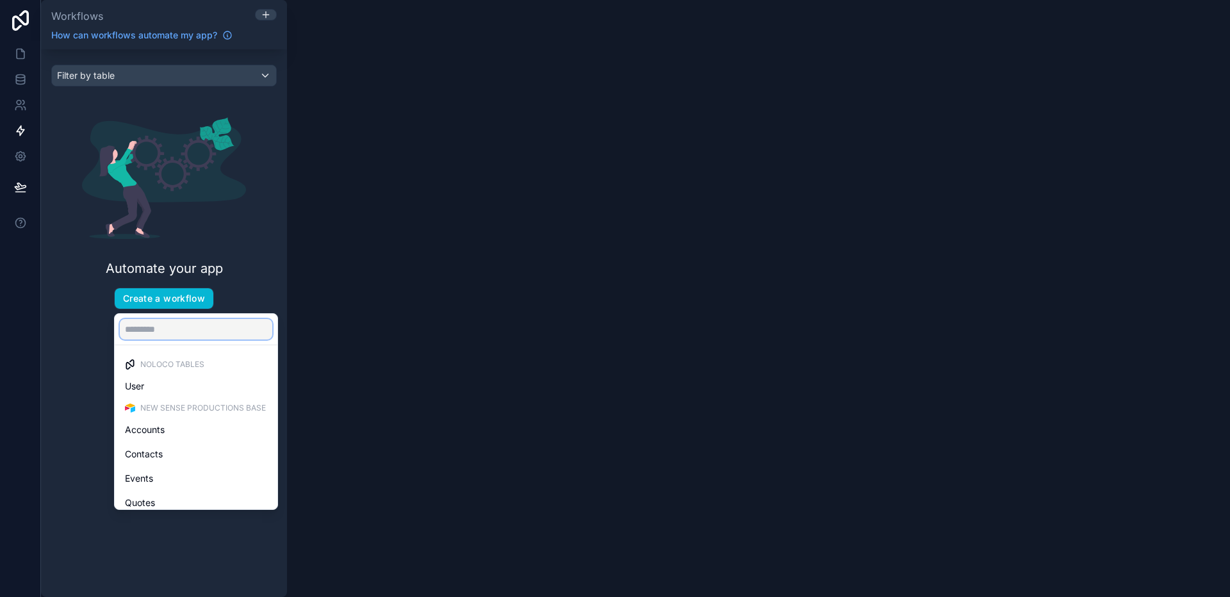
click at [186, 336] on input "text" at bounding box center [196, 329] width 152 height 20
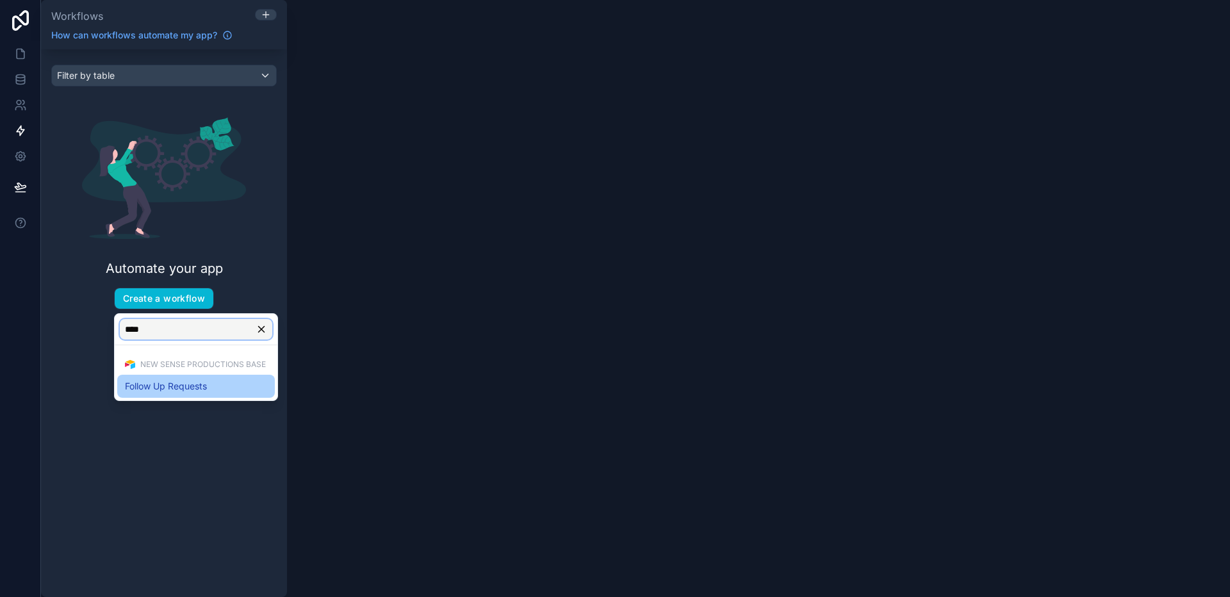
type input "****"
click at [170, 381] on span "Follow Up Requests" at bounding box center [166, 386] width 82 height 15
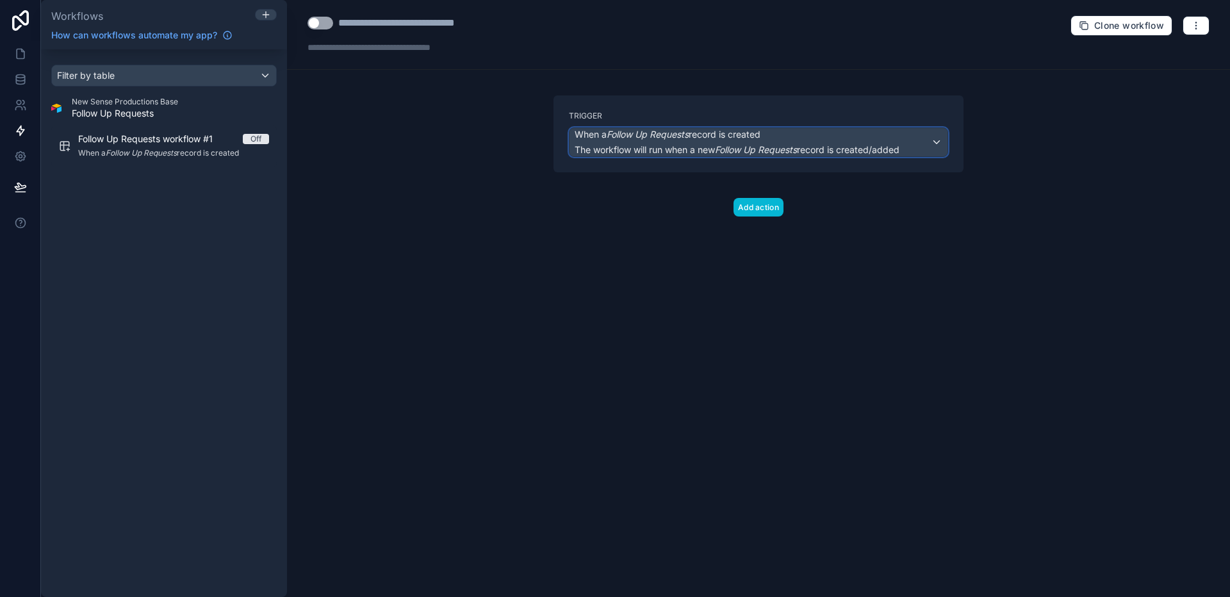
click at [712, 142] on div "When a Follow Up Requests record is created The workflow will run when a new Fo…" at bounding box center [737, 142] width 325 height 28
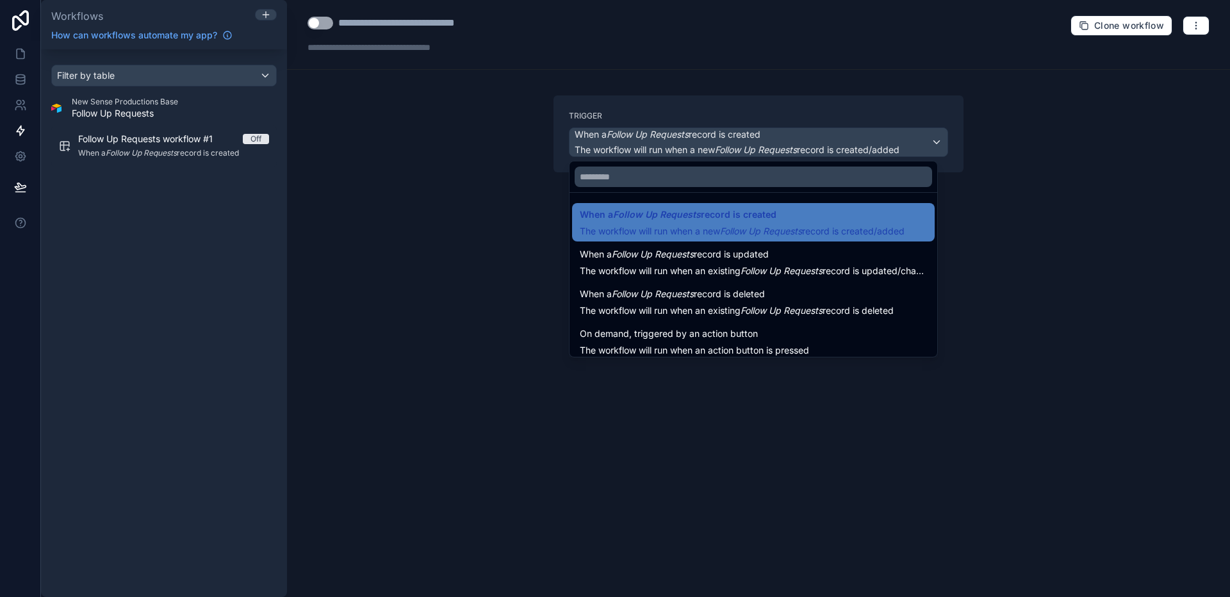
click at [707, 222] on span "When a Follow Up Requests record is created" at bounding box center [678, 214] width 197 height 15
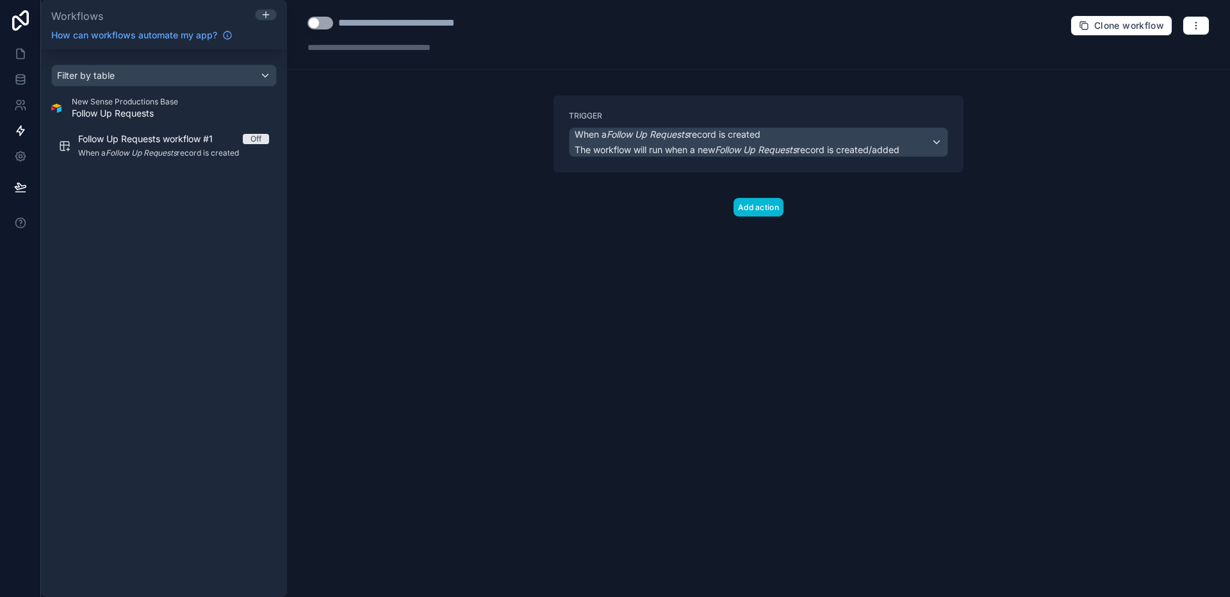
drag, startPoint x: 529, startPoint y: 239, endPoint x: 698, endPoint y: 222, distance: 170.0
click at [533, 238] on div "**********" at bounding box center [758, 298] width 943 height 597
click at [763, 204] on button "Add action" at bounding box center [758, 207] width 50 height 19
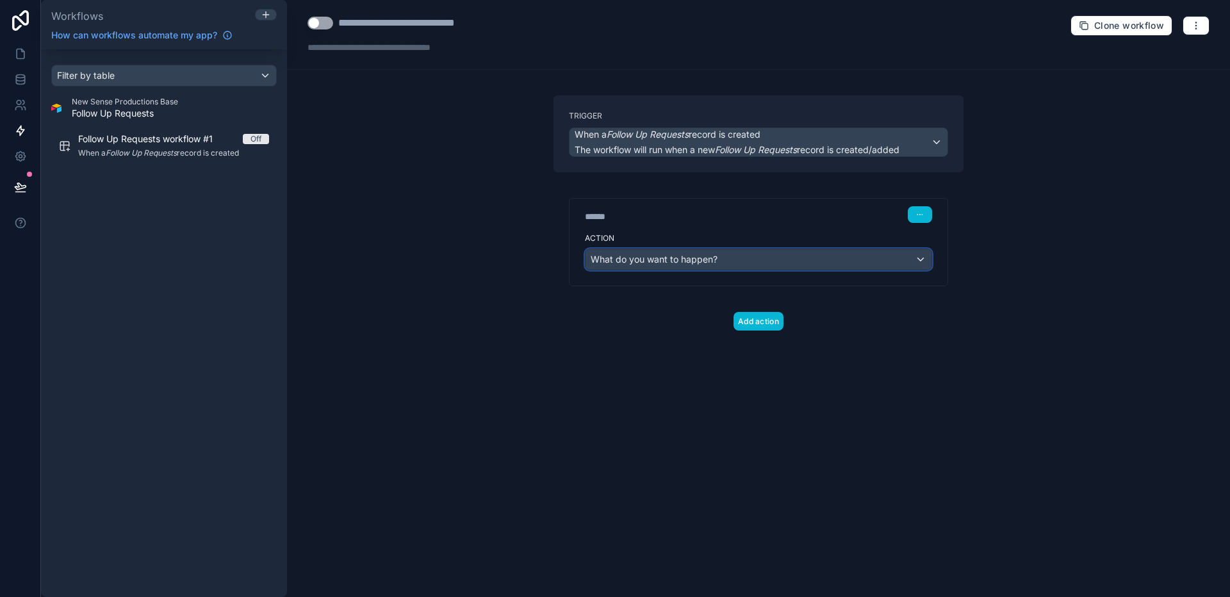
click at [723, 267] on div "What do you want to happen?" at bounding box center [759, 259] width 346 height 20
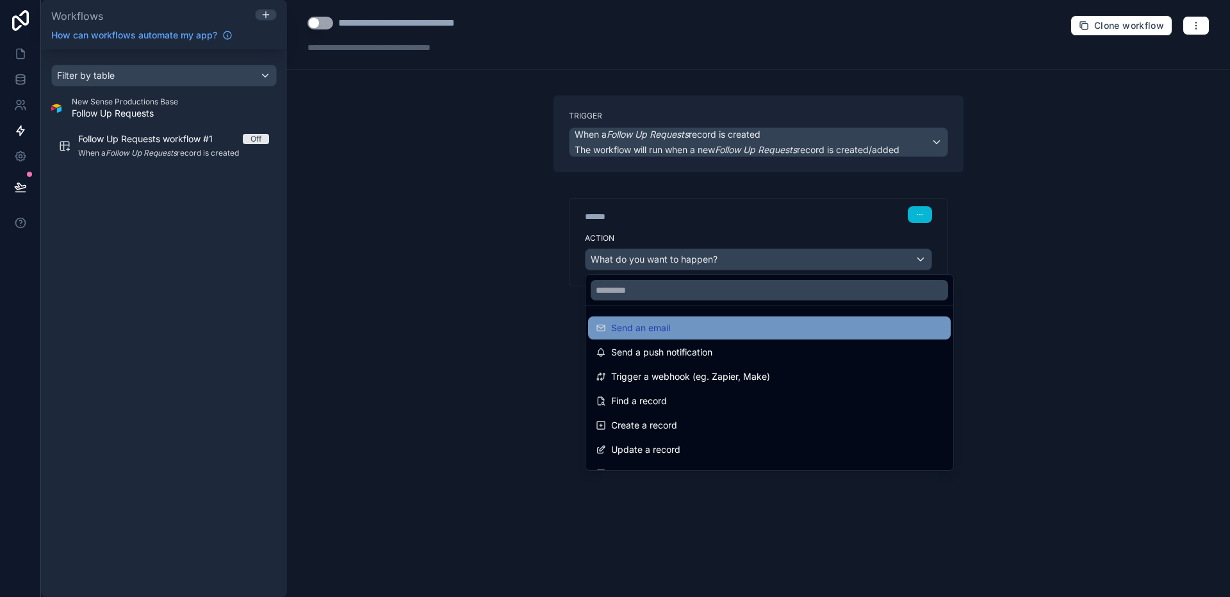
click at [700, 322] on div "Send an email" at bounding box center [769, 327] width 347 height 15
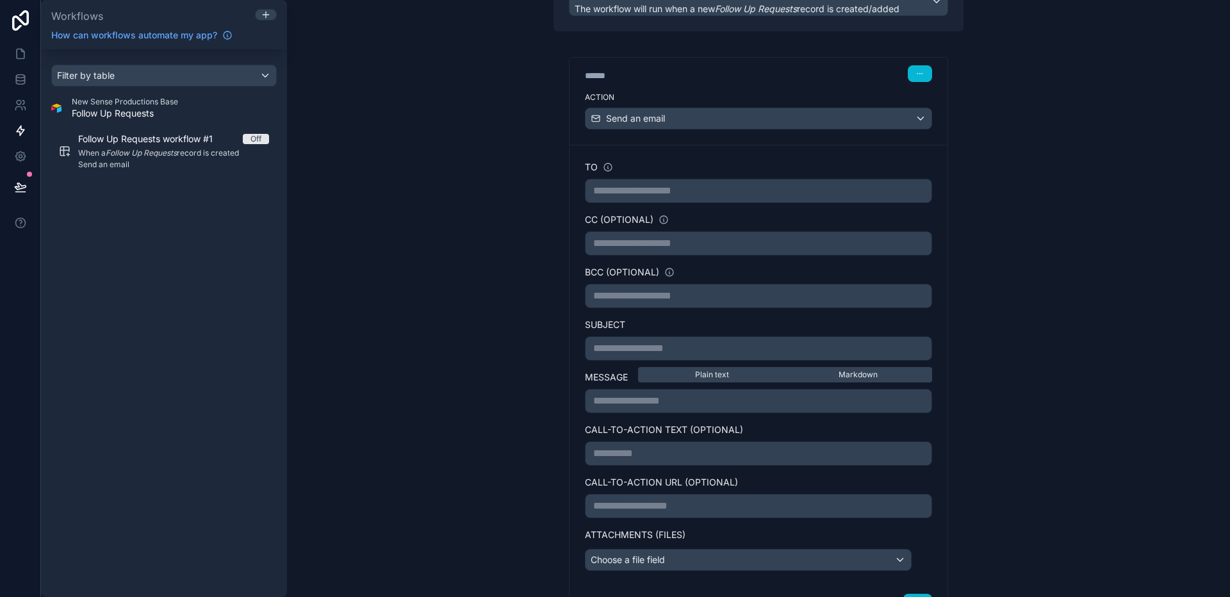
scroll to position [124, 0]
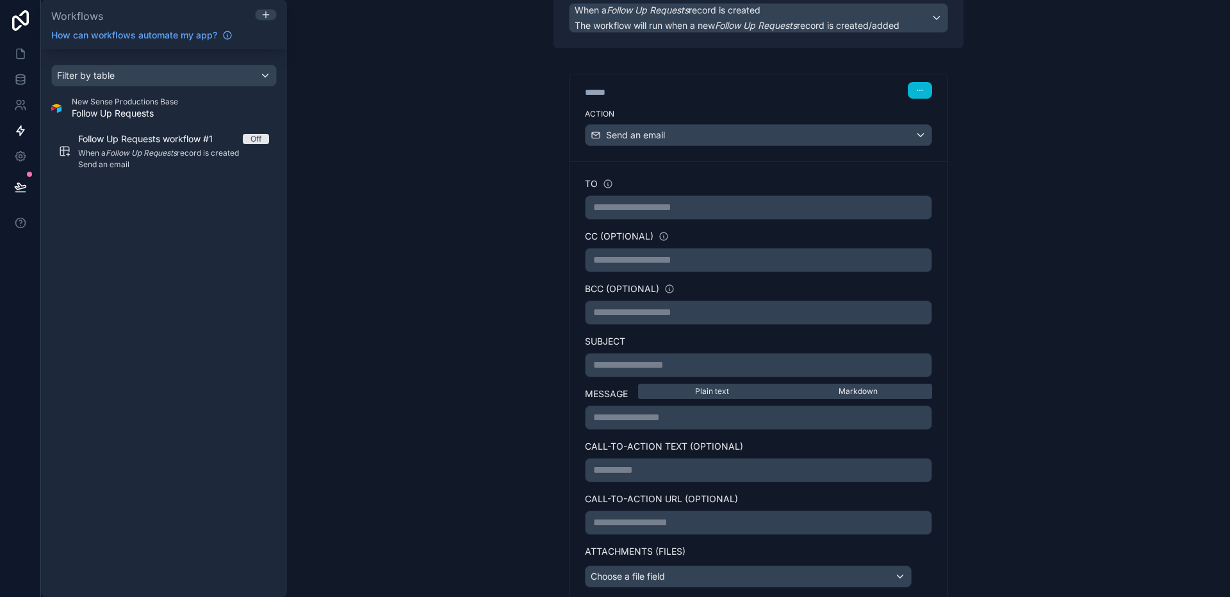
click at [644, 199] on div "**********" at bounding box center [758, 207] width 347 height 24
click at [651, 208] on p "**********" at bounding box center [758, 207] width 331 height 15
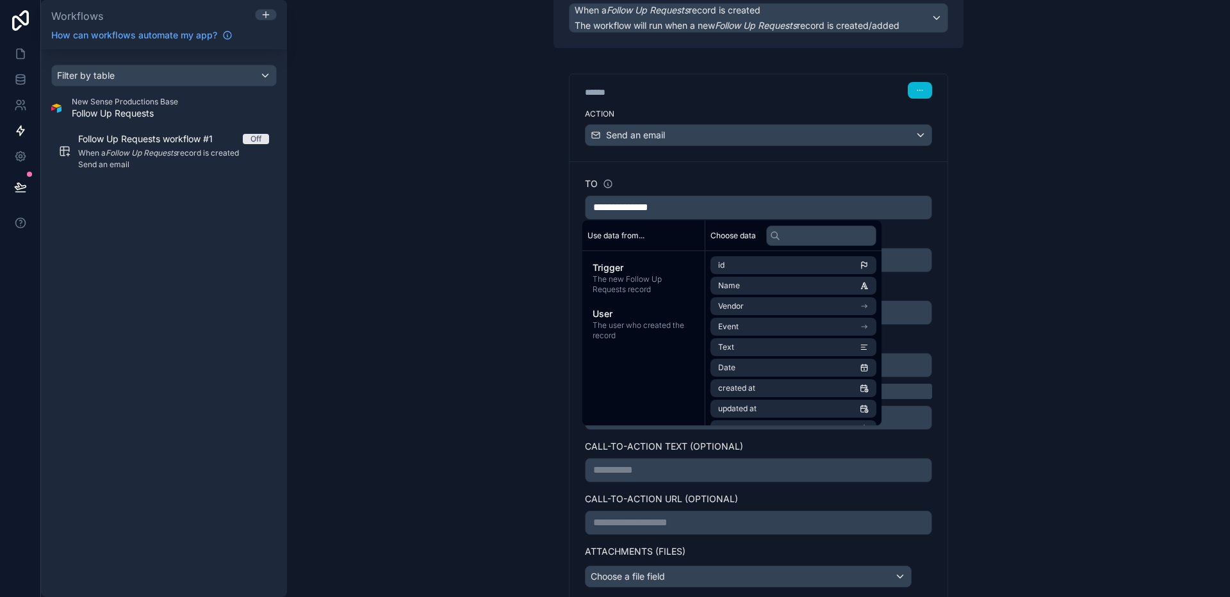
click at [514, 249] on div "**********" at bounding box center [758, 298] width 943 height 597
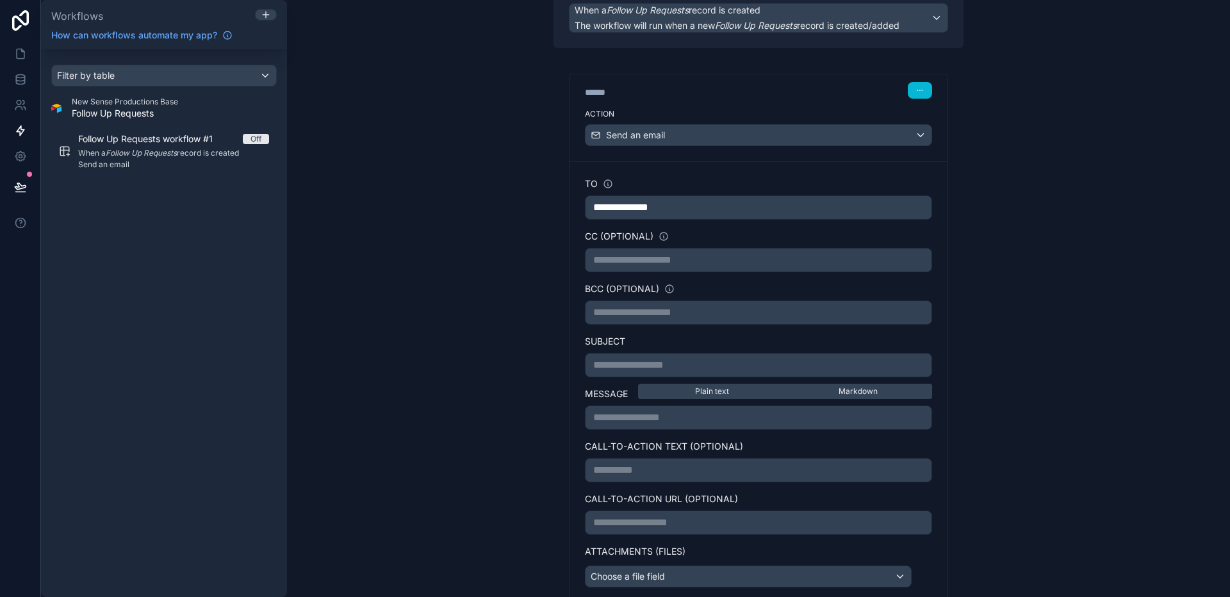
click at [643, 370] on p "**********" at bounding box center [758, 364] width 331 height 15
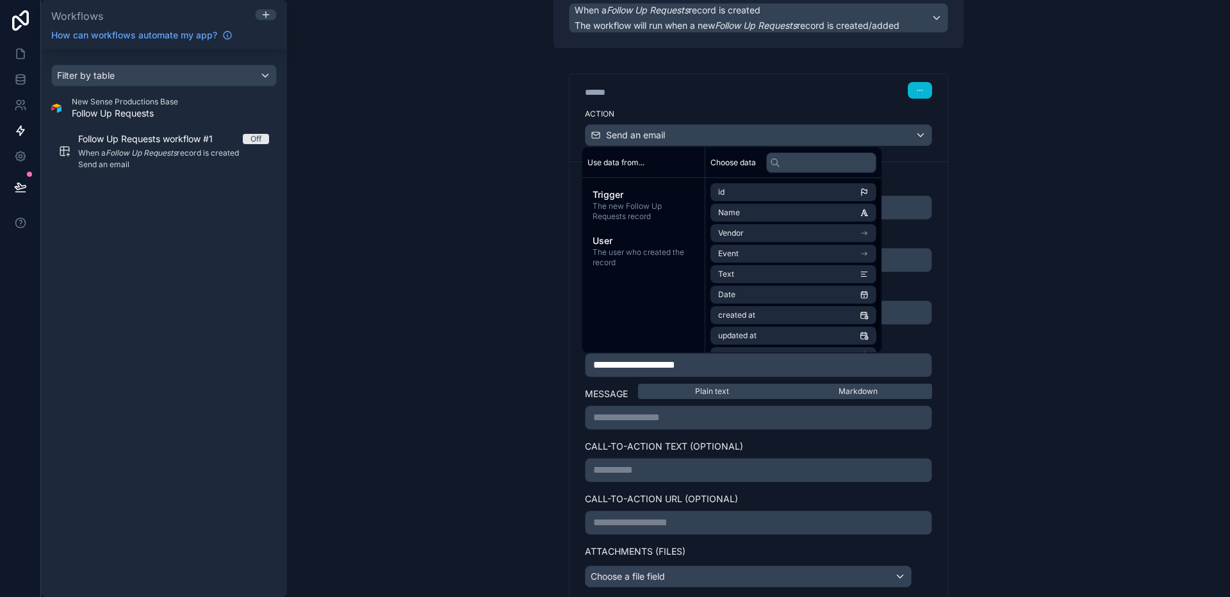
click at [696, 420] on p "**********" at bounding box center [758, 417] width 331 height 15
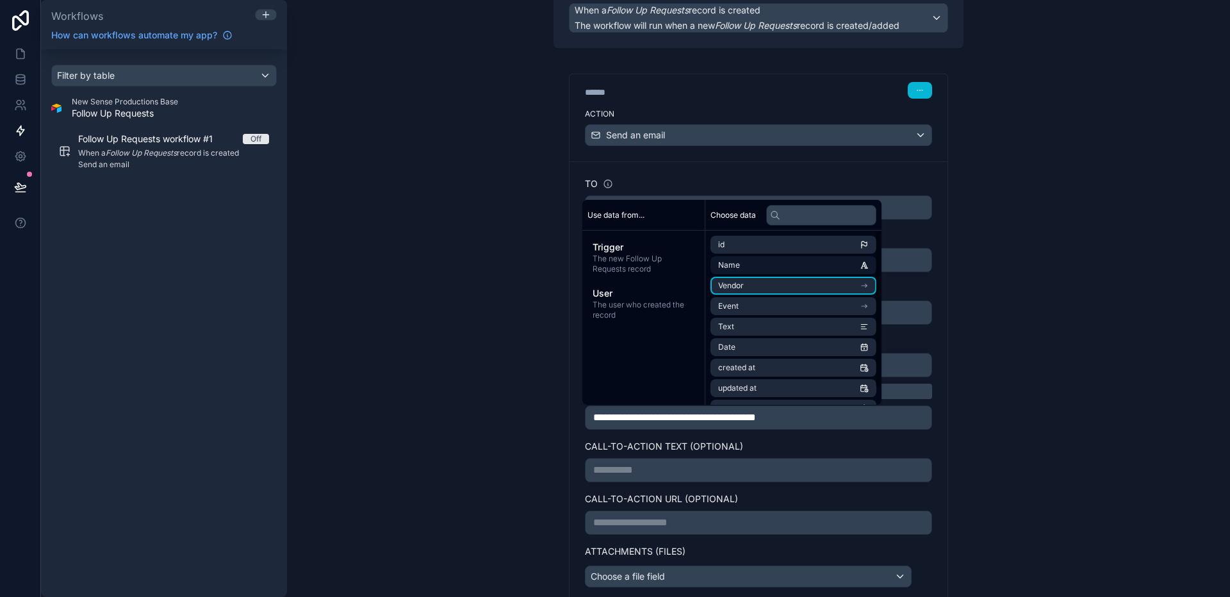
click at [785, 282] on li "Vendor" at bounding box center [793, 286] width 166 height 18
click at [786, 293] on li "Name" at bounding box center [793, 288] width 166 height 18
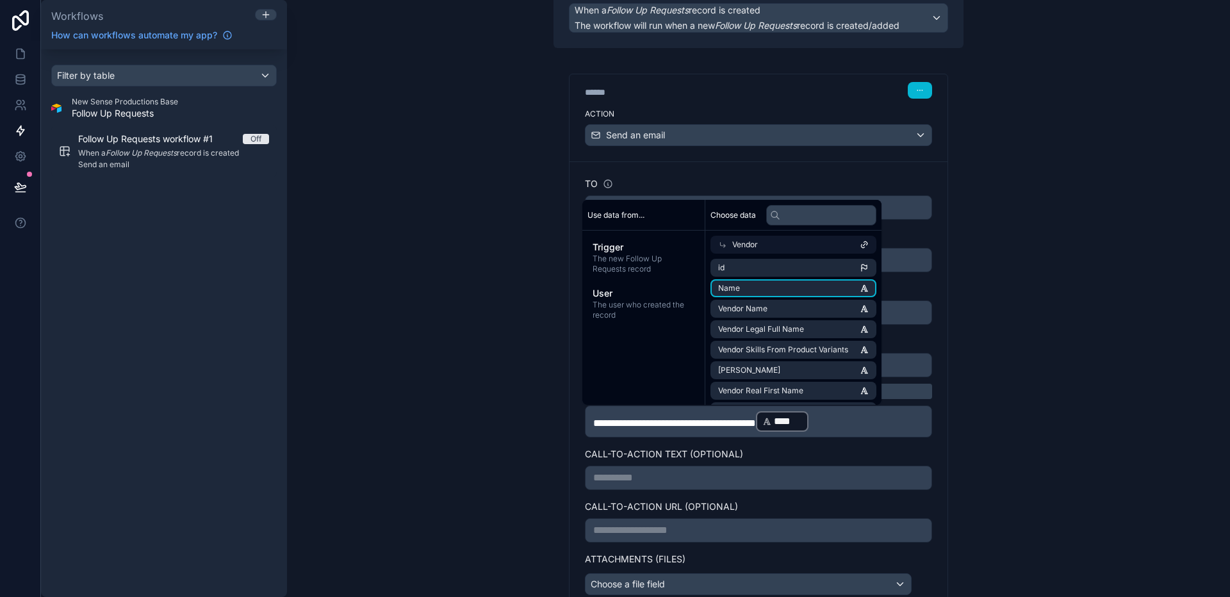
drag, startPoint x: 876, startPoint y: 430, endPoint x: 869, endPoint y: 424, distance: 9.1
click at [875, 430] on p "**********" at bounding box center [758, 421] width 331 height 23
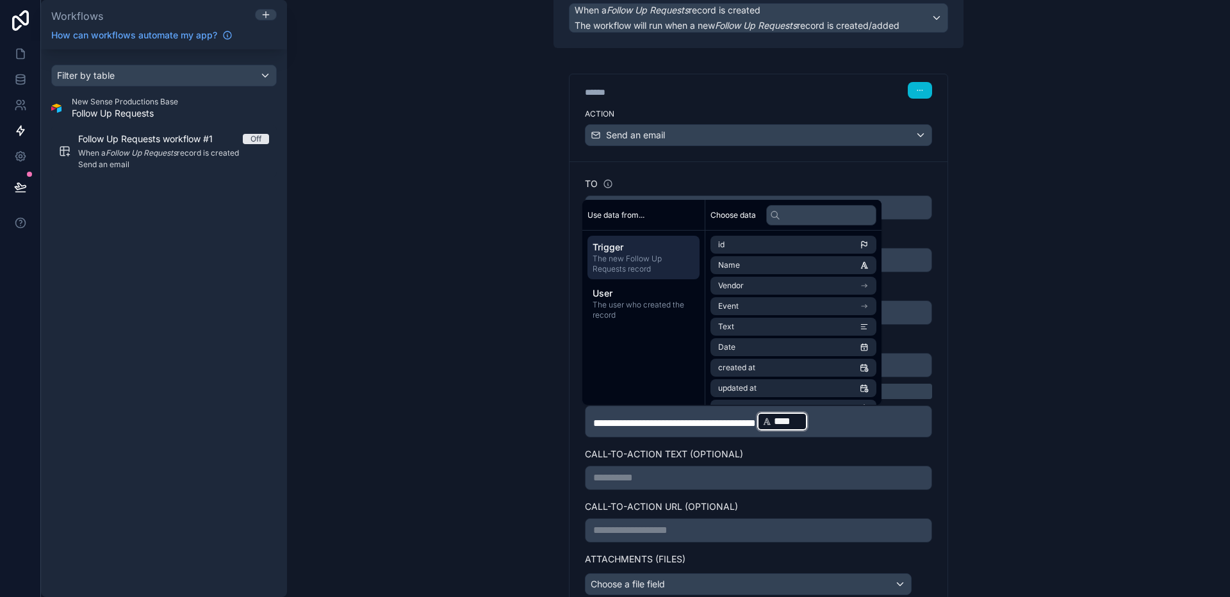
click at [869, 424] on p "**********" at bounding box center [758, 421] width 331 height 23
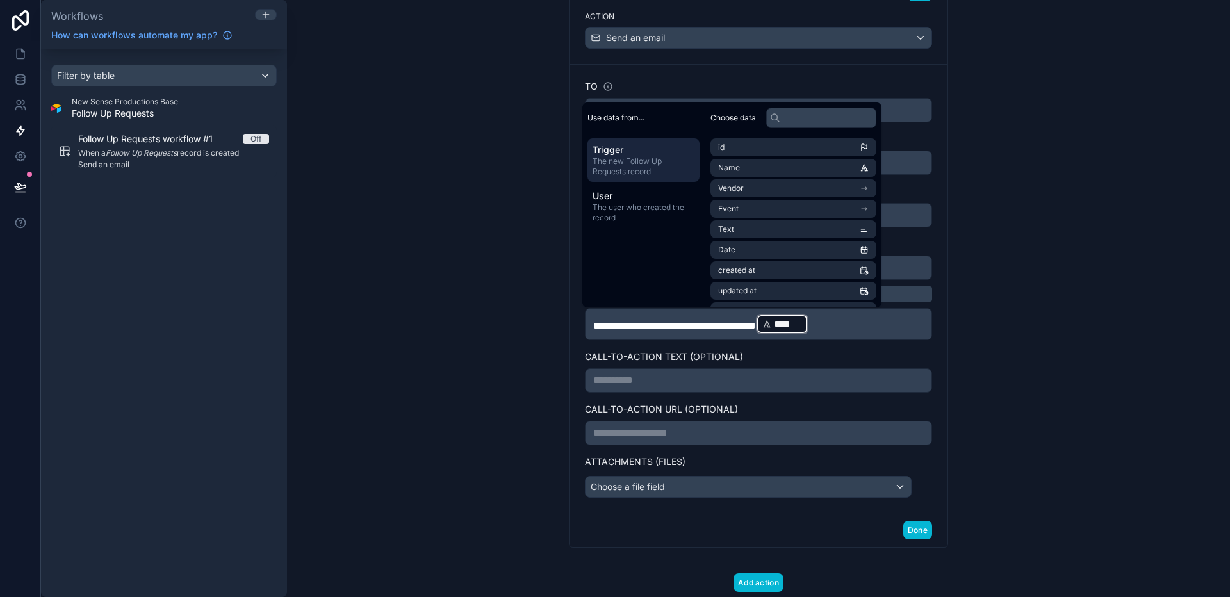
scroll to position [258, 0]
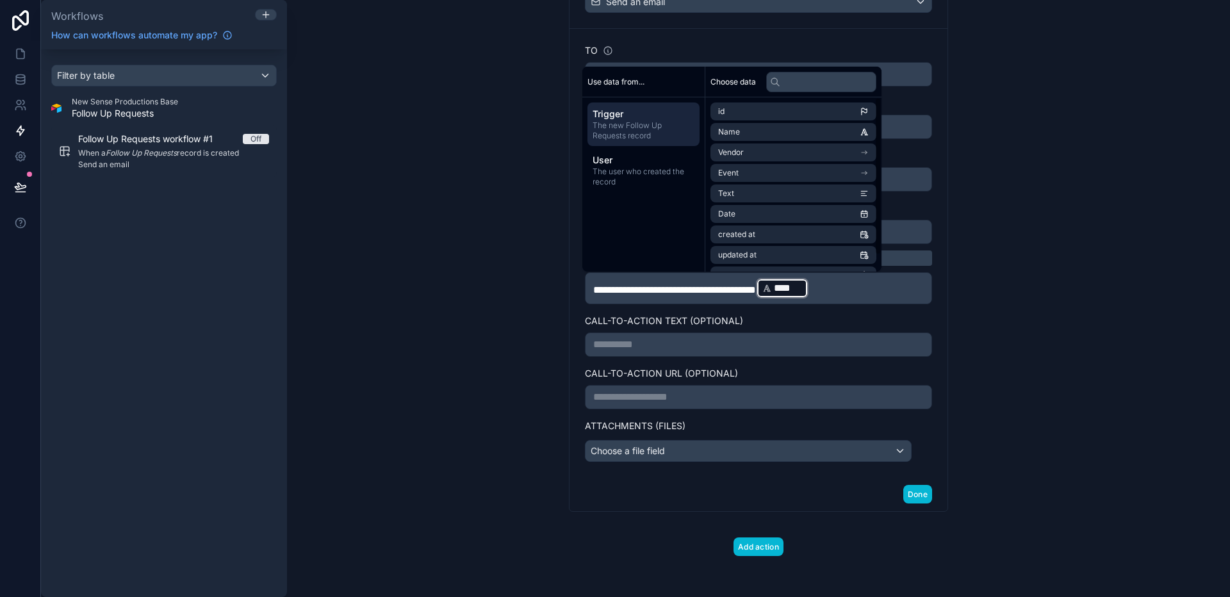
click at [856, 289] on p "**********" at bounding box center [758, 288] width 331 height 23
paste div
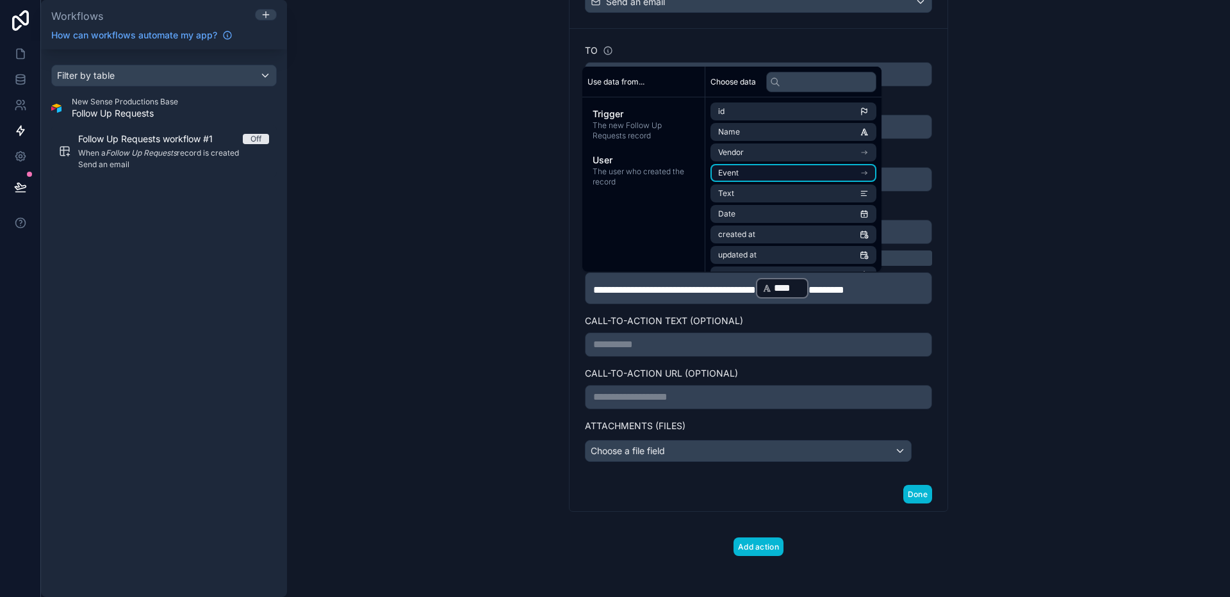
click at [779, 172] on li "Event" at bounding box center [793, 173] width 166 height 18
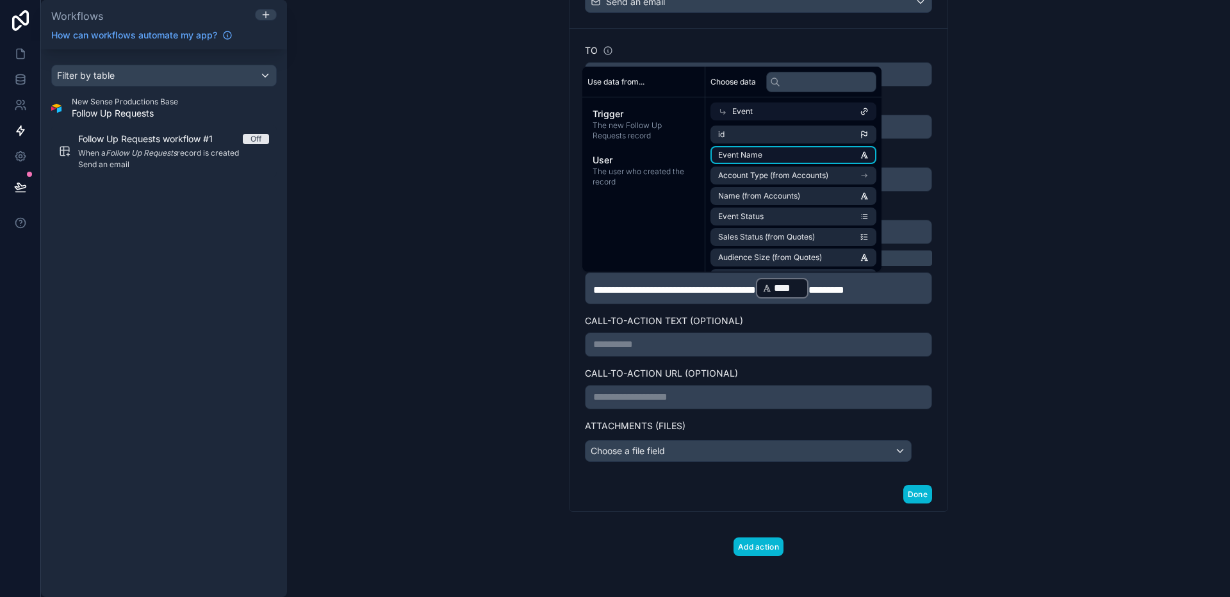
click at [775, 156] on li "Event Name" at bounding box center [793, 155] width 166 height 18
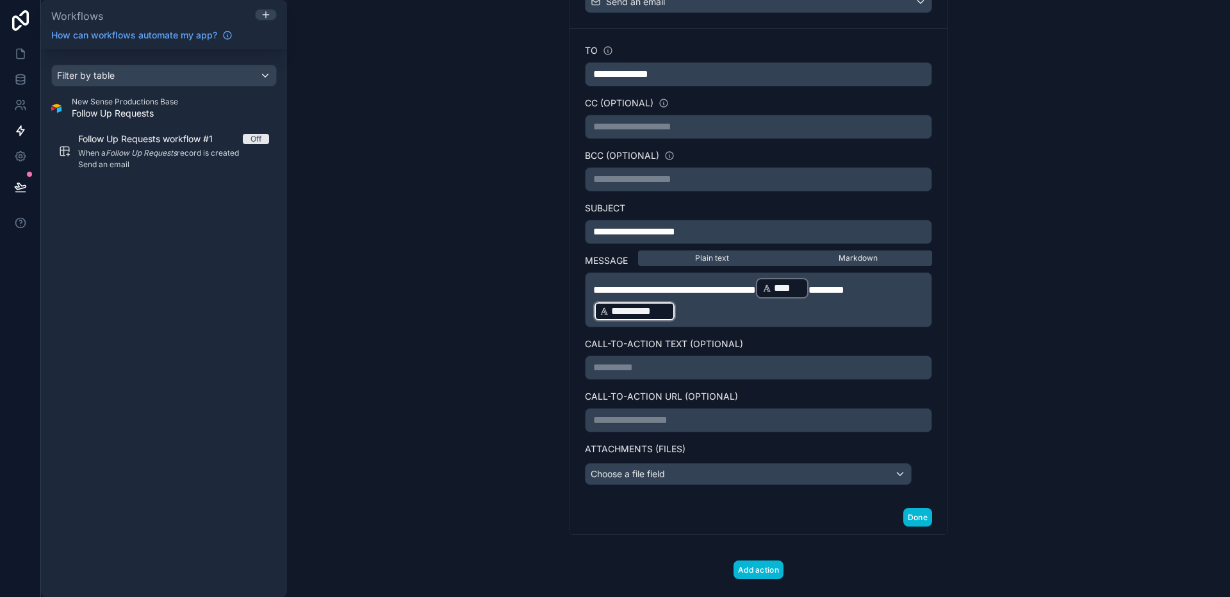
click at [833, 317] on p "**********" at bounding box center [758, 300] width 331 height 46
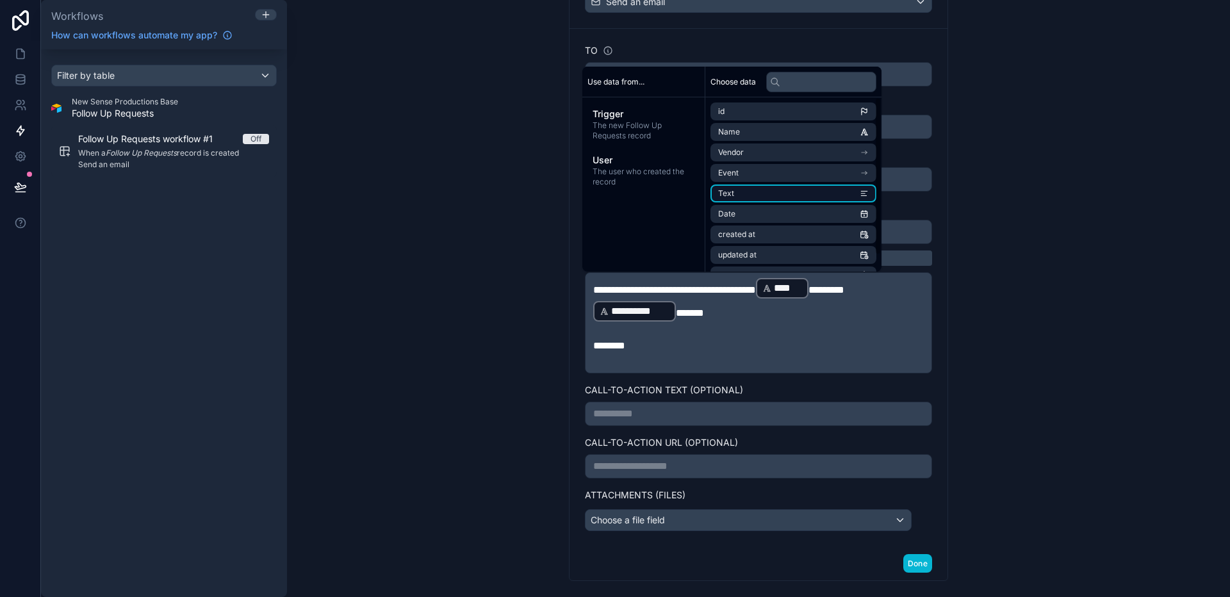
click at [771, 191] on li "Text" at bounding box center [793, 193] width 166 height 18
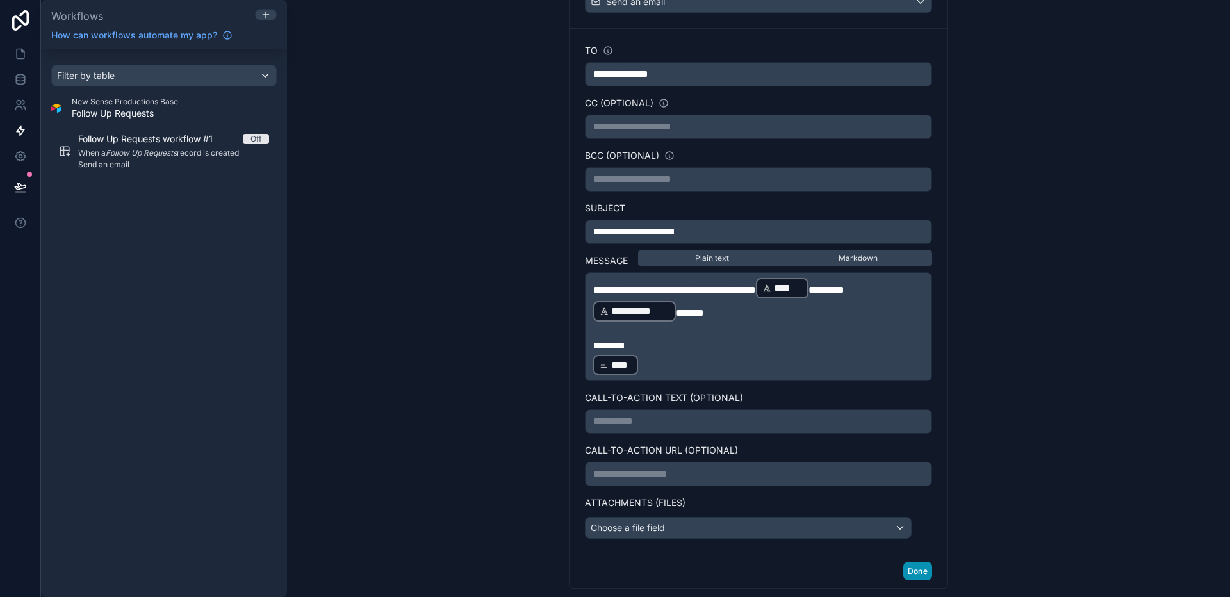
click at [912, 564] on button "Done" at bounding box center [917, 571] width 29 height 19
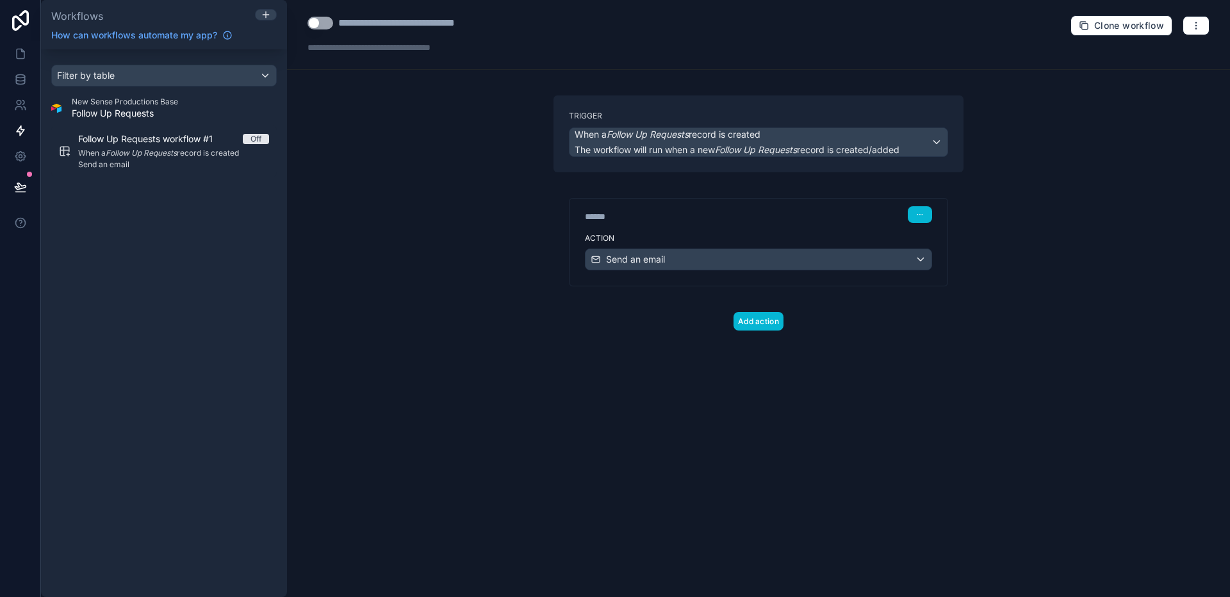
click at [407, 21] on div "**********" at bounding box center [421, 22] width 167 height 15
type div "**********"
click at [329, 24] on button "Use setting" at bounding box center [320, 23] width 26 height 13
click at [685, 257] on div "Send an email" at bounding box center [759, 259] width 346 height 20
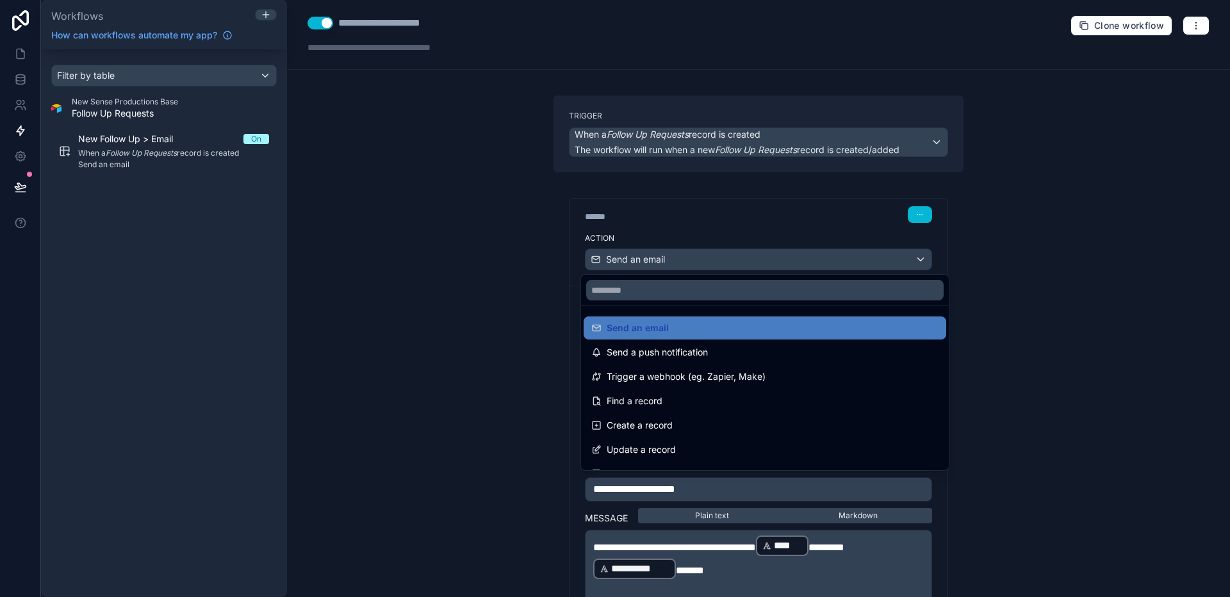
click at [1122, 360] on div at bounding box center [615, 298] width 1230 height 597
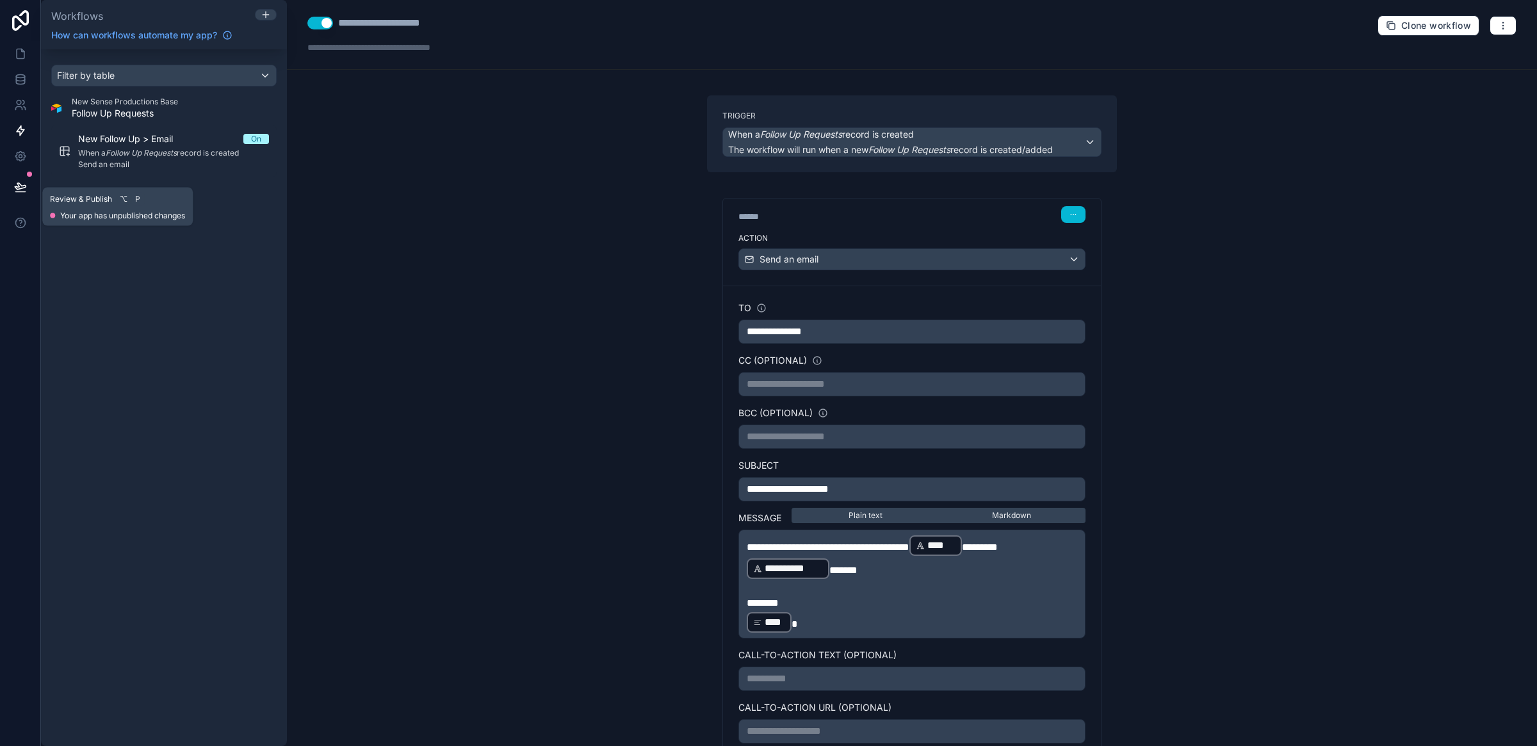
click at [15, 188] on icon at bounding box center [20, 187] width 13 height 13
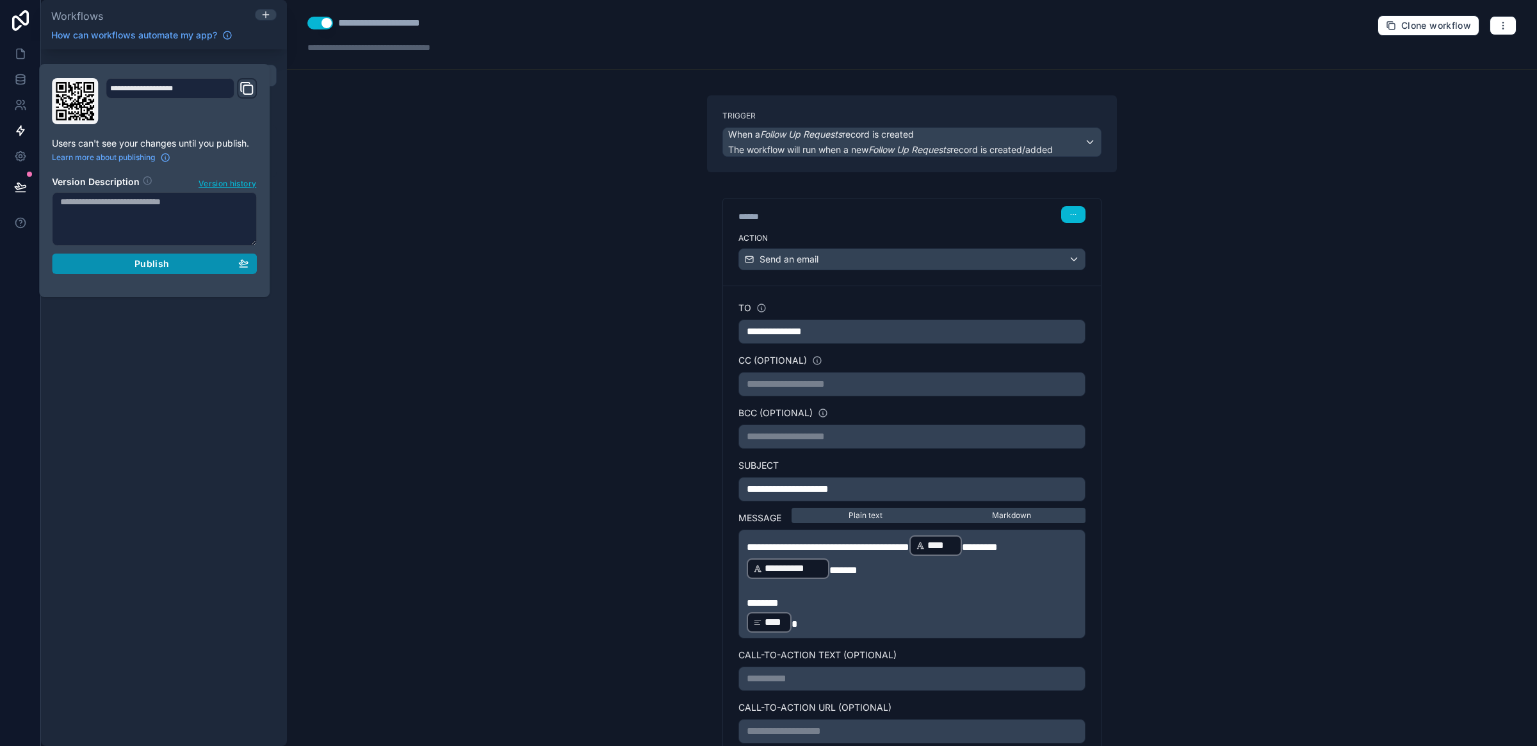
drag, startPoint x: 161, startPoint y: 268, endPoint x: 181, endPoint y: 268, distance: 19.9
click at [162, 268] on span "Publish" at bounding box center [152, 264] width 35 height 12
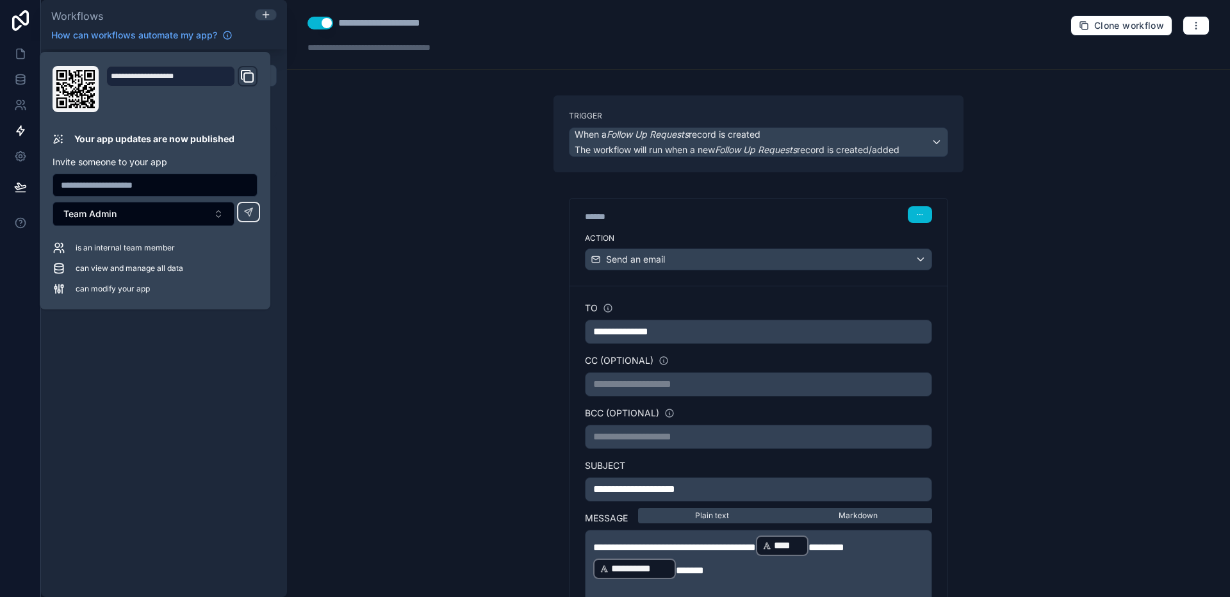
click at [476, 133] on div "**********" at bounding box center [758, 298] width 943 height 597
